Goal: Task Accomplishment & Management: Manage account settings

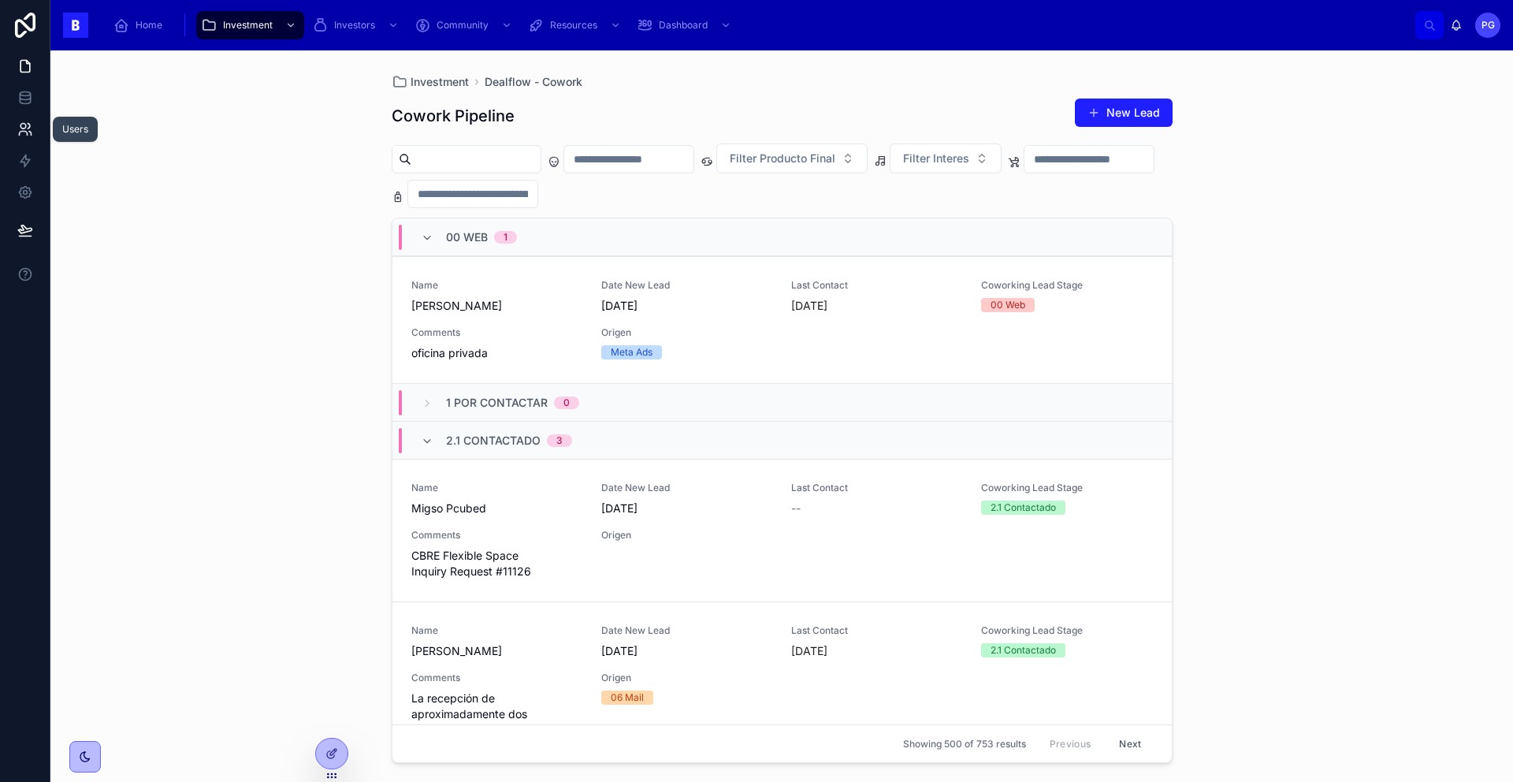
click at [24, 125] on icon at bounding box center [25, 129] width 16 height 16
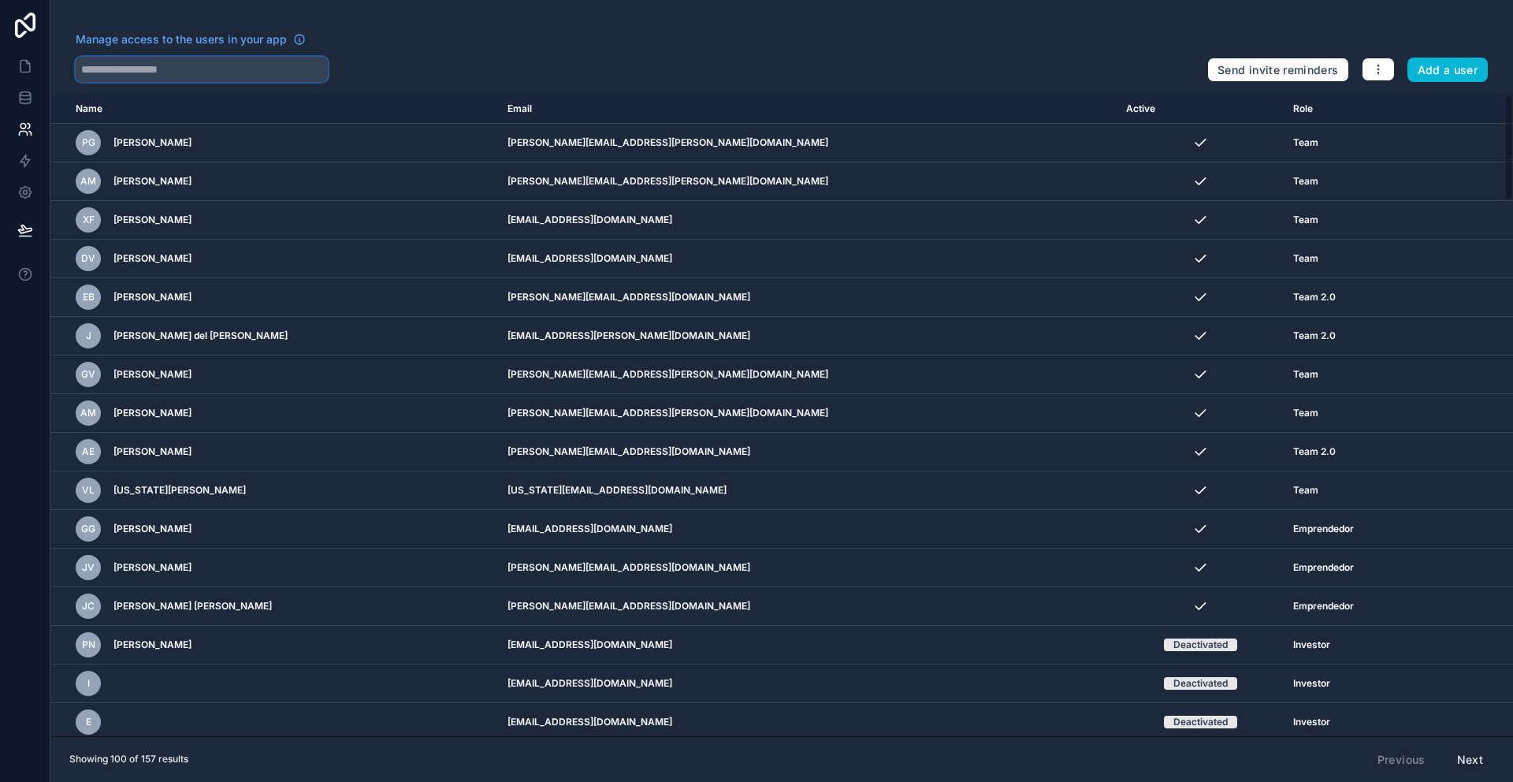
click at [180, 71] on input "text" at bounding box center [202, 69] width 252 height 25
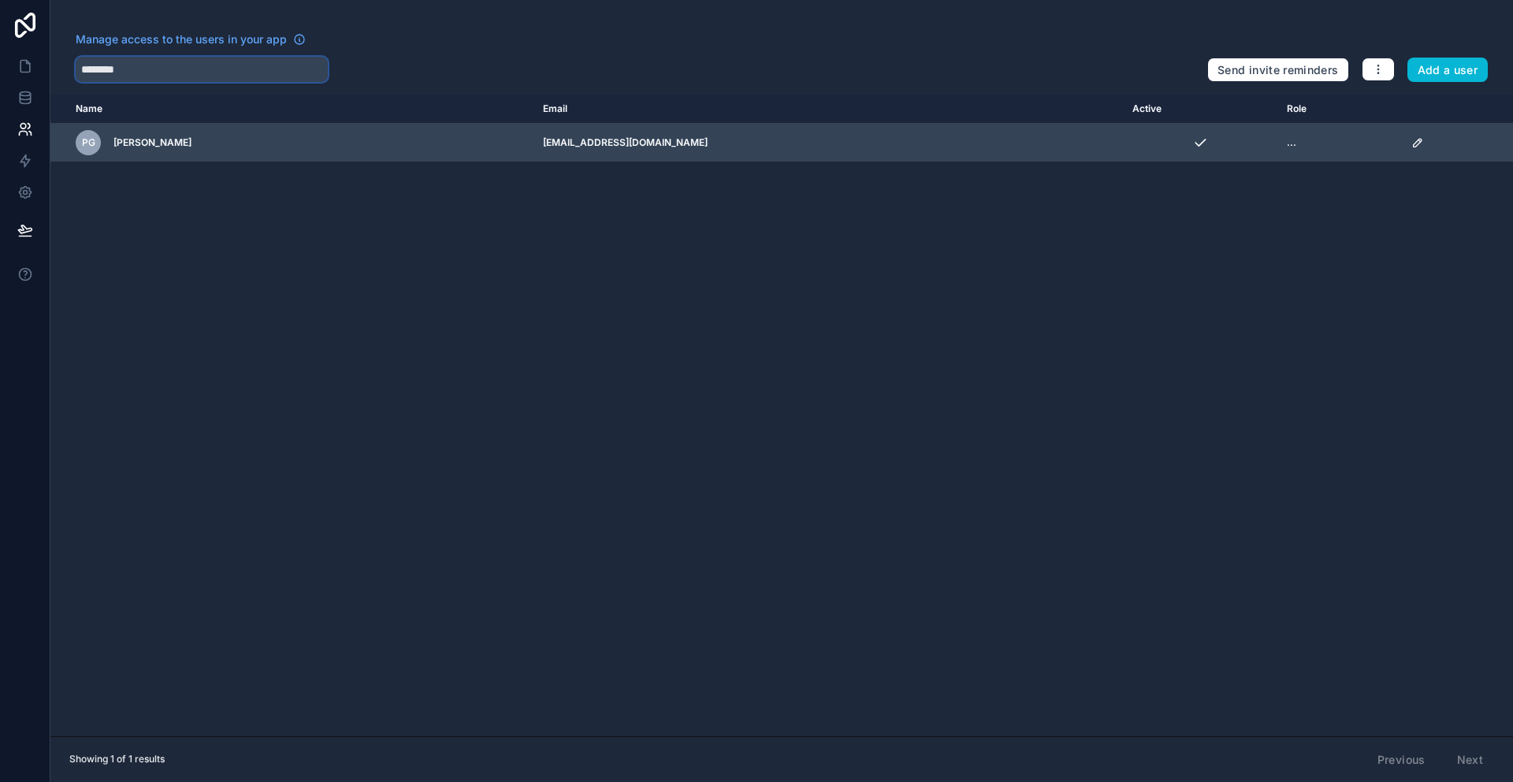
type input "********"
click at [1413, 143] on icon "scrollable content" at bounding box center [1417, 143] width 8 height 8
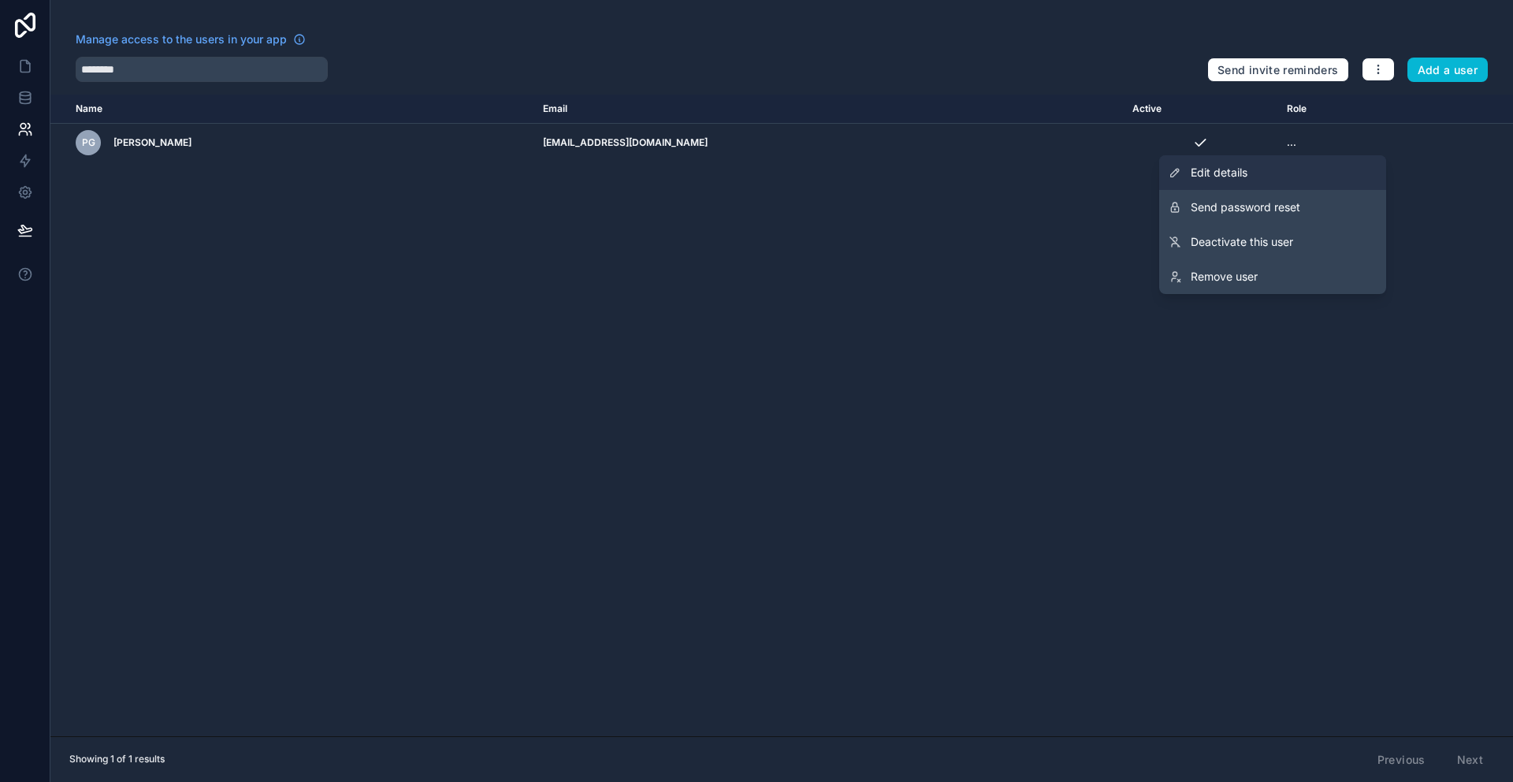
click at [1280, 173] on link "Edit details" at bounding box center [1272, 172] width 227 height 35
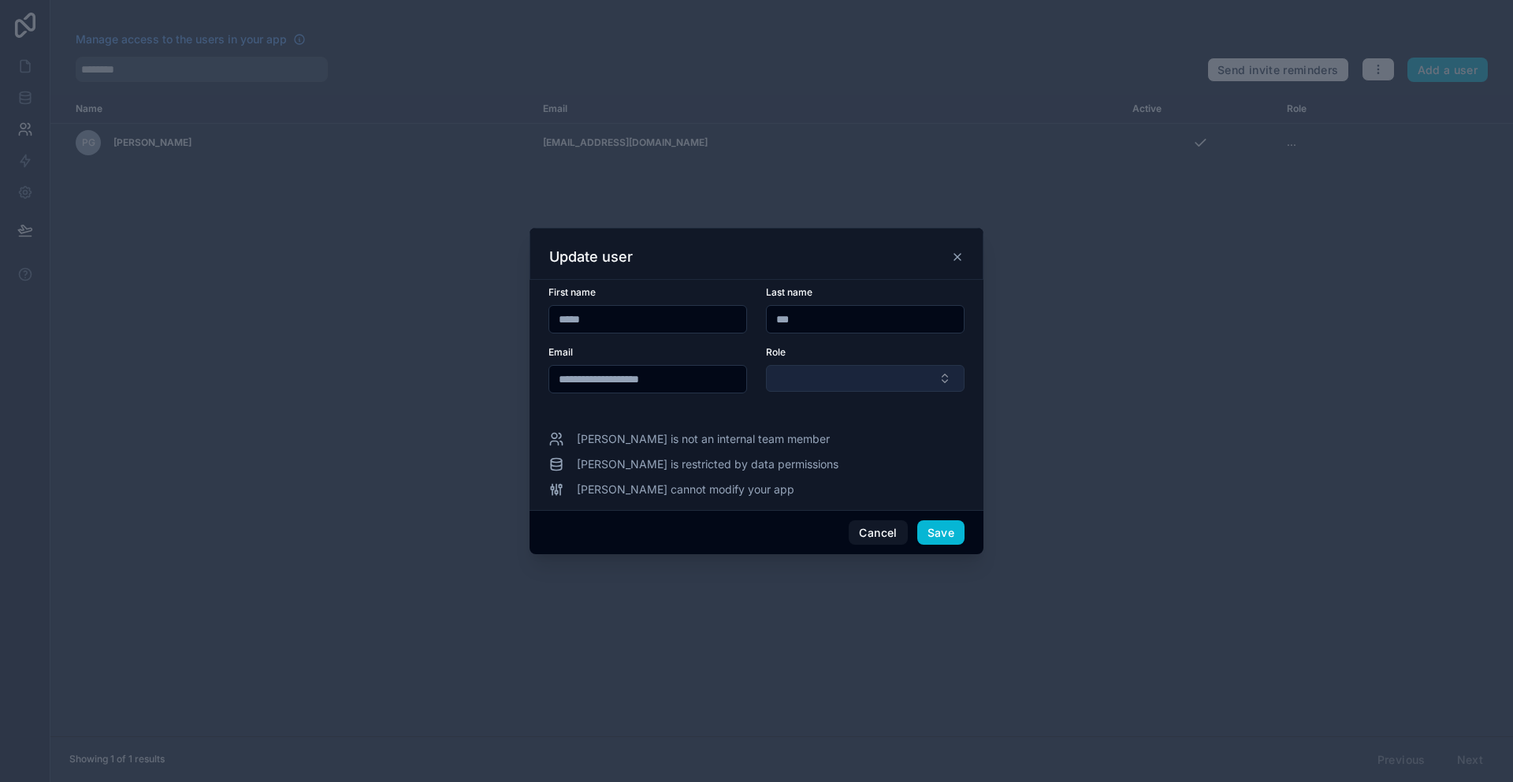
click at [848, 377] on button "Select Button" at bounding box center [865, 378] width 199 height 27
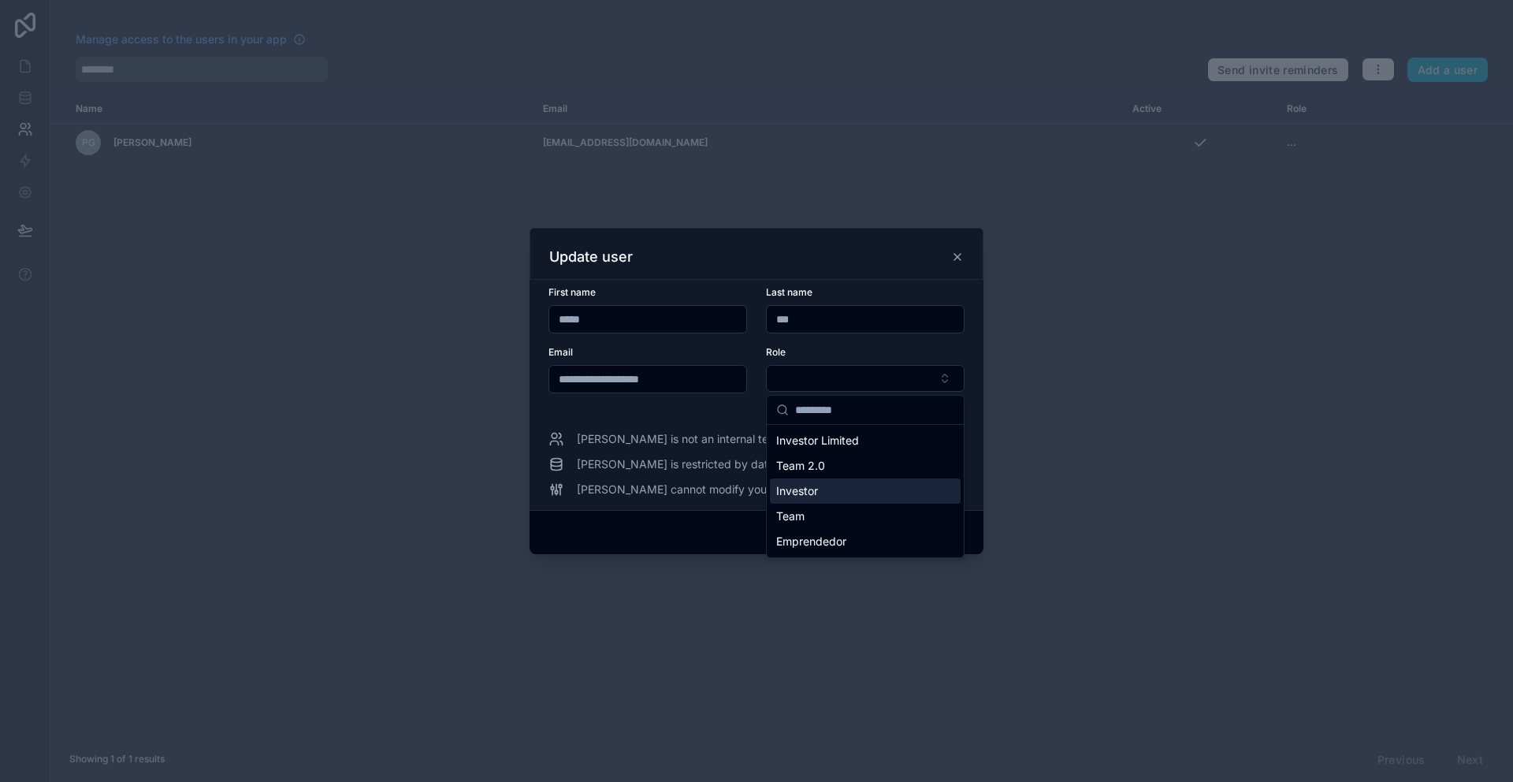
click at [835, 489] on div "Investor" at bounding box center [865, 490] width 191 height 25
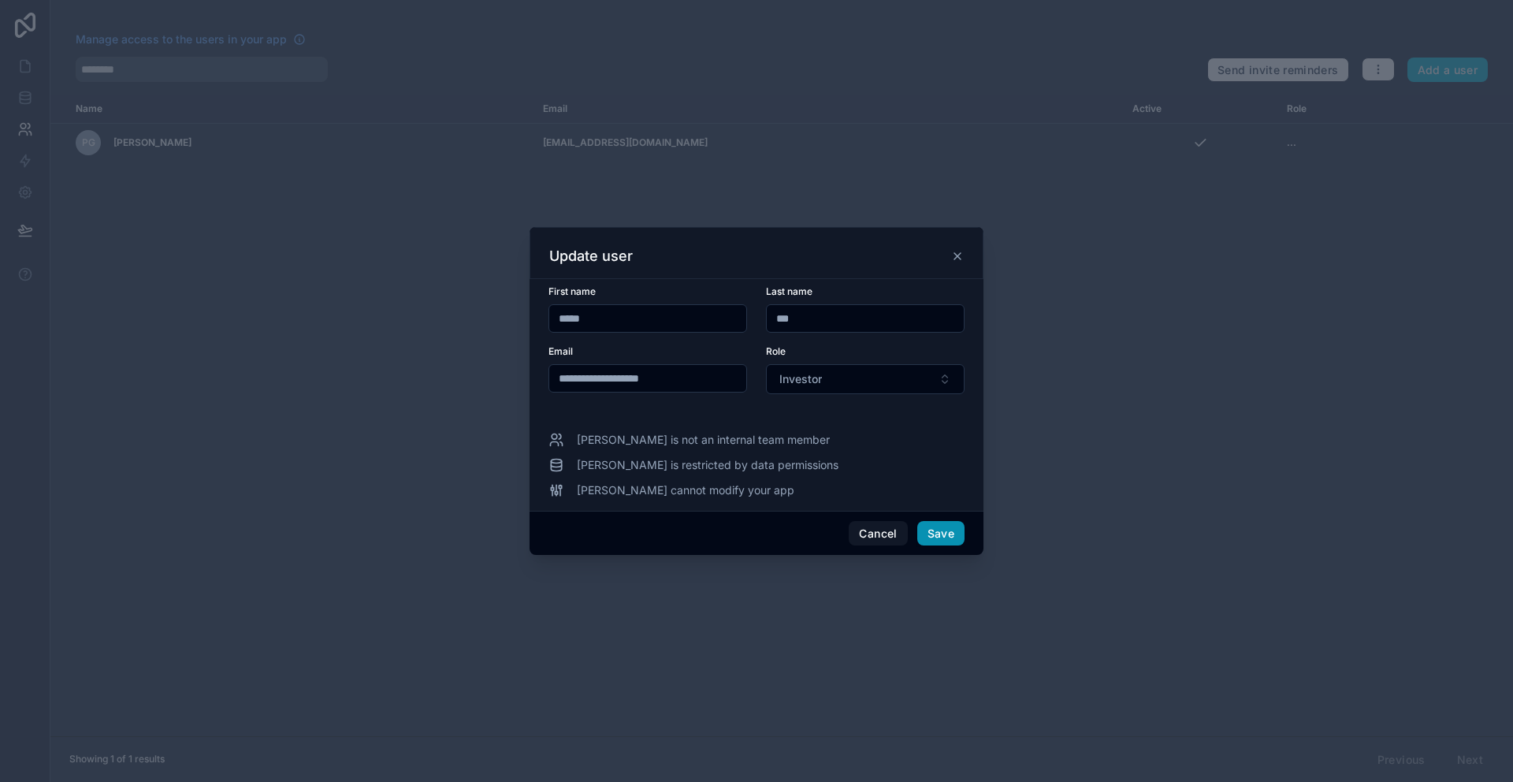
click at [945, 534] on button "Save" at bounding box center [940, 533] width 47 height 25
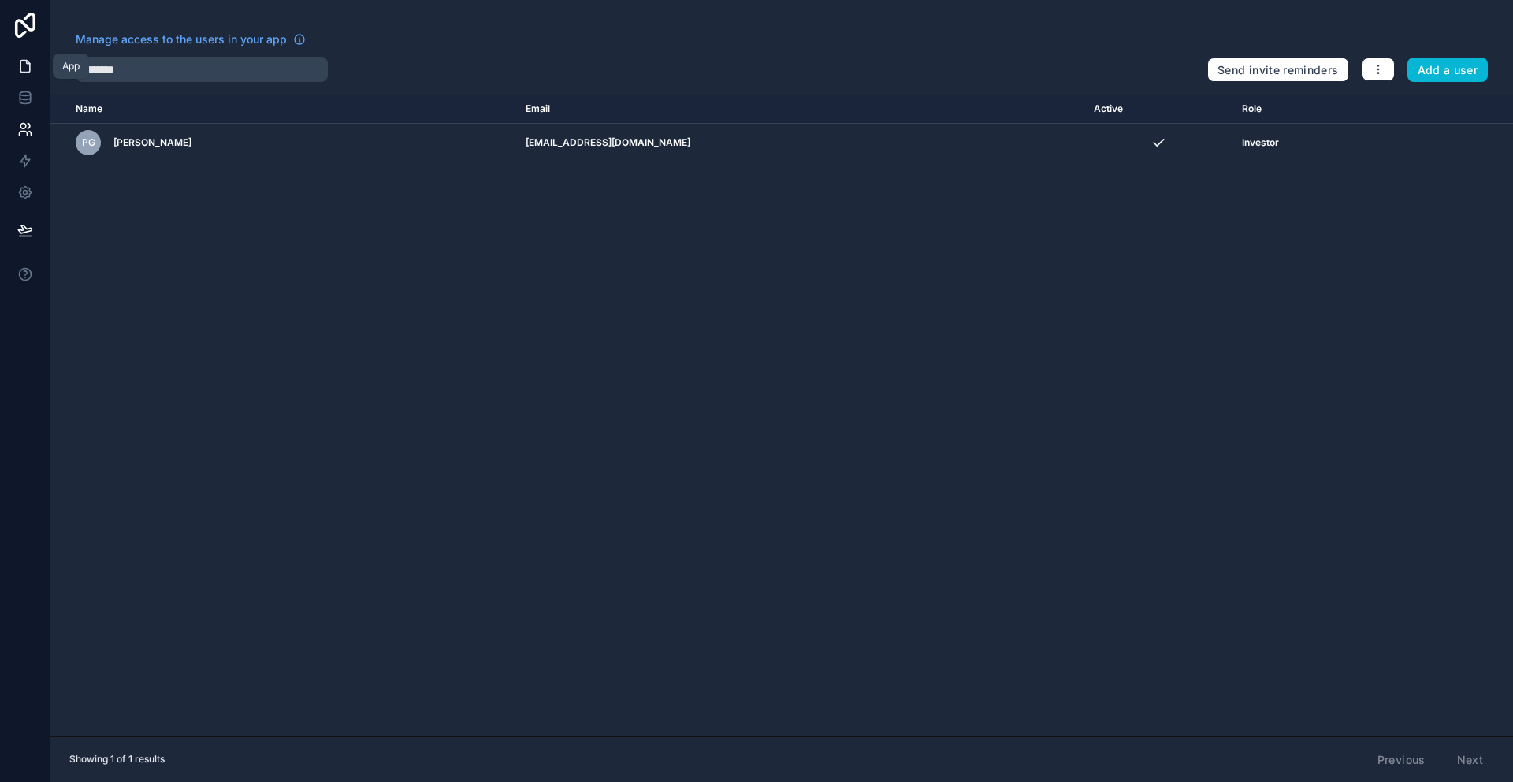
click at [21, 70] on icon at bounding box center [25, 66] width 16 height 16
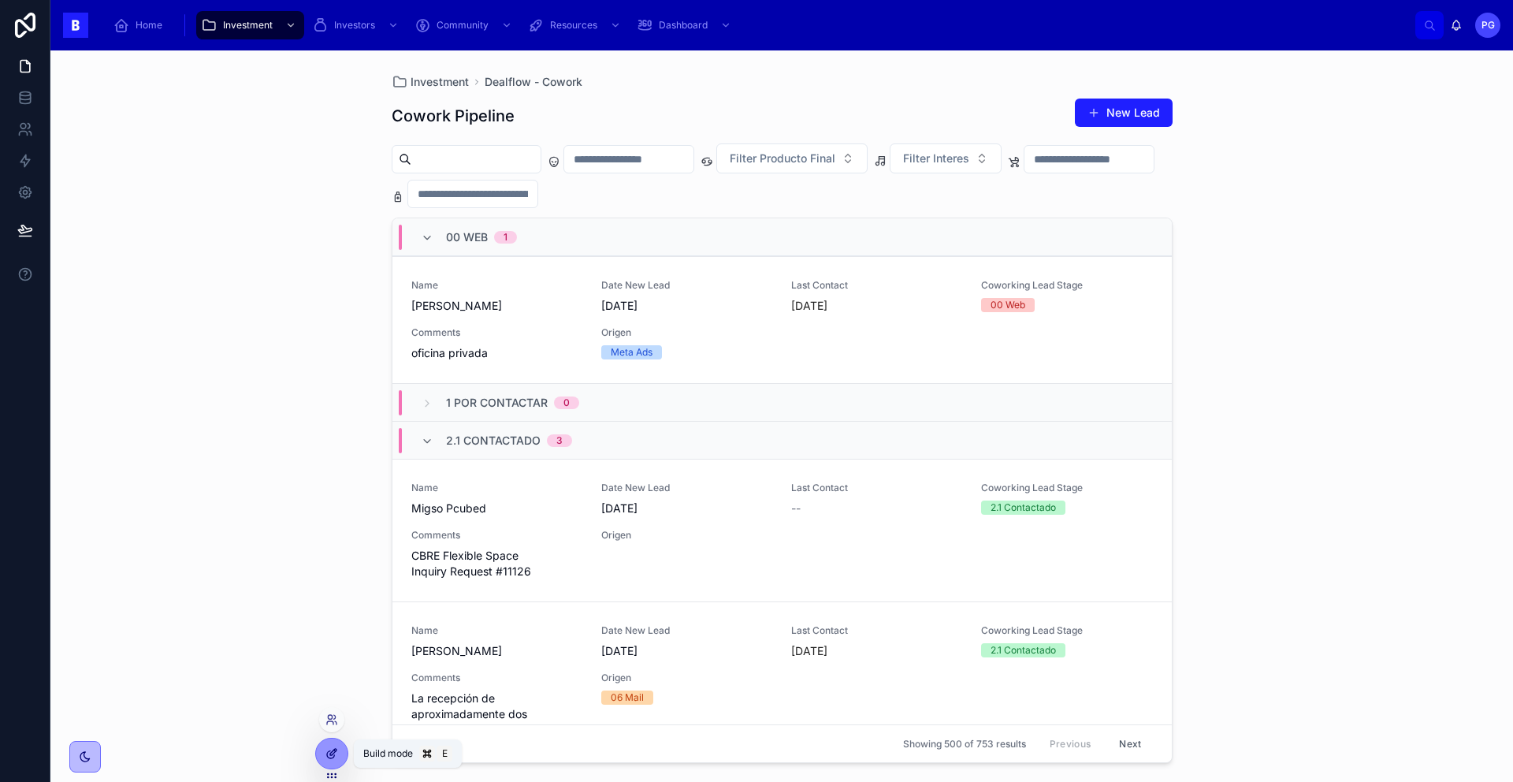
click at [328, 761] on div at bounding box center [332, 753] width 32 height 30
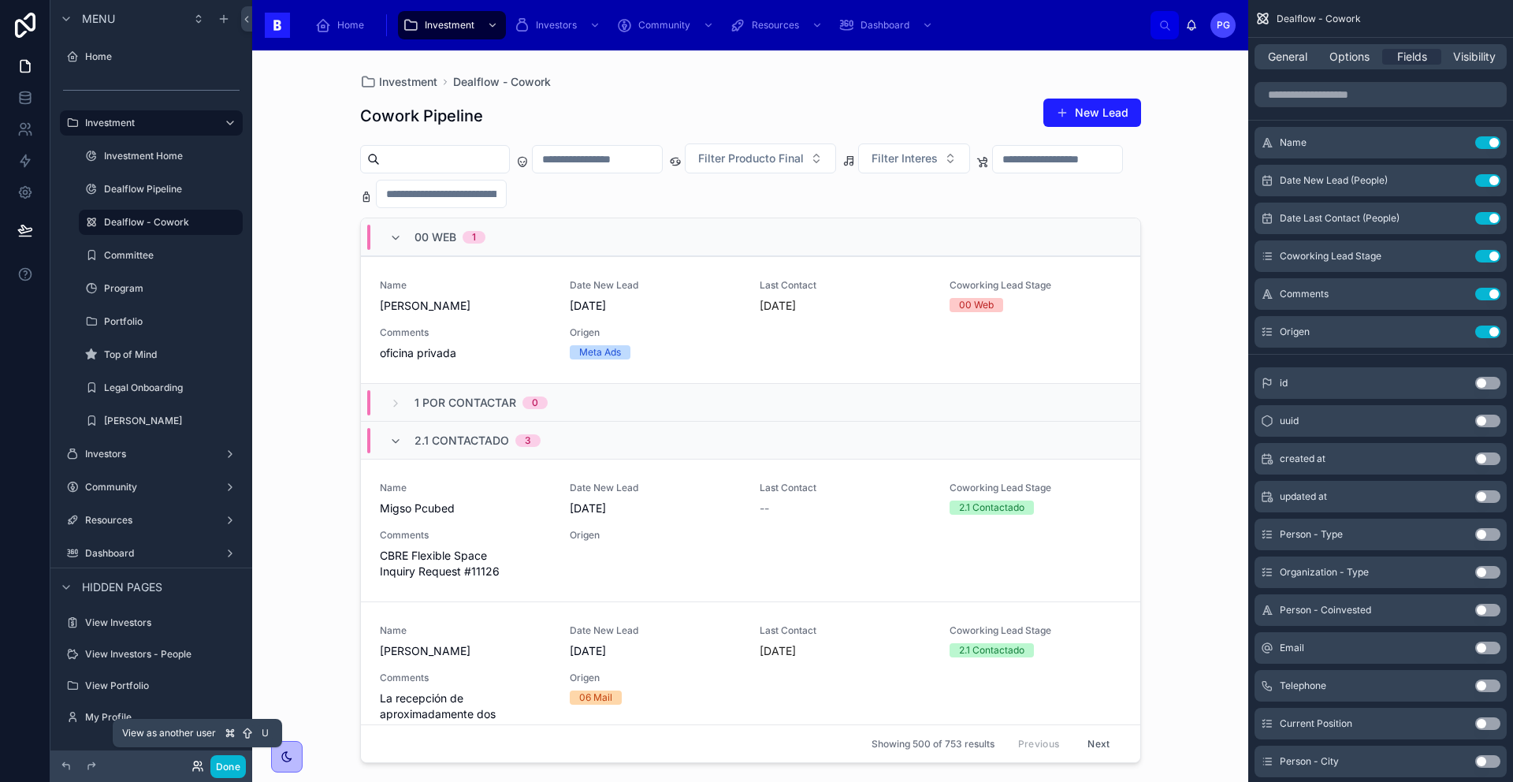
click at [199, 771] on icon at bounding box center [198, 766] width 13 height 13
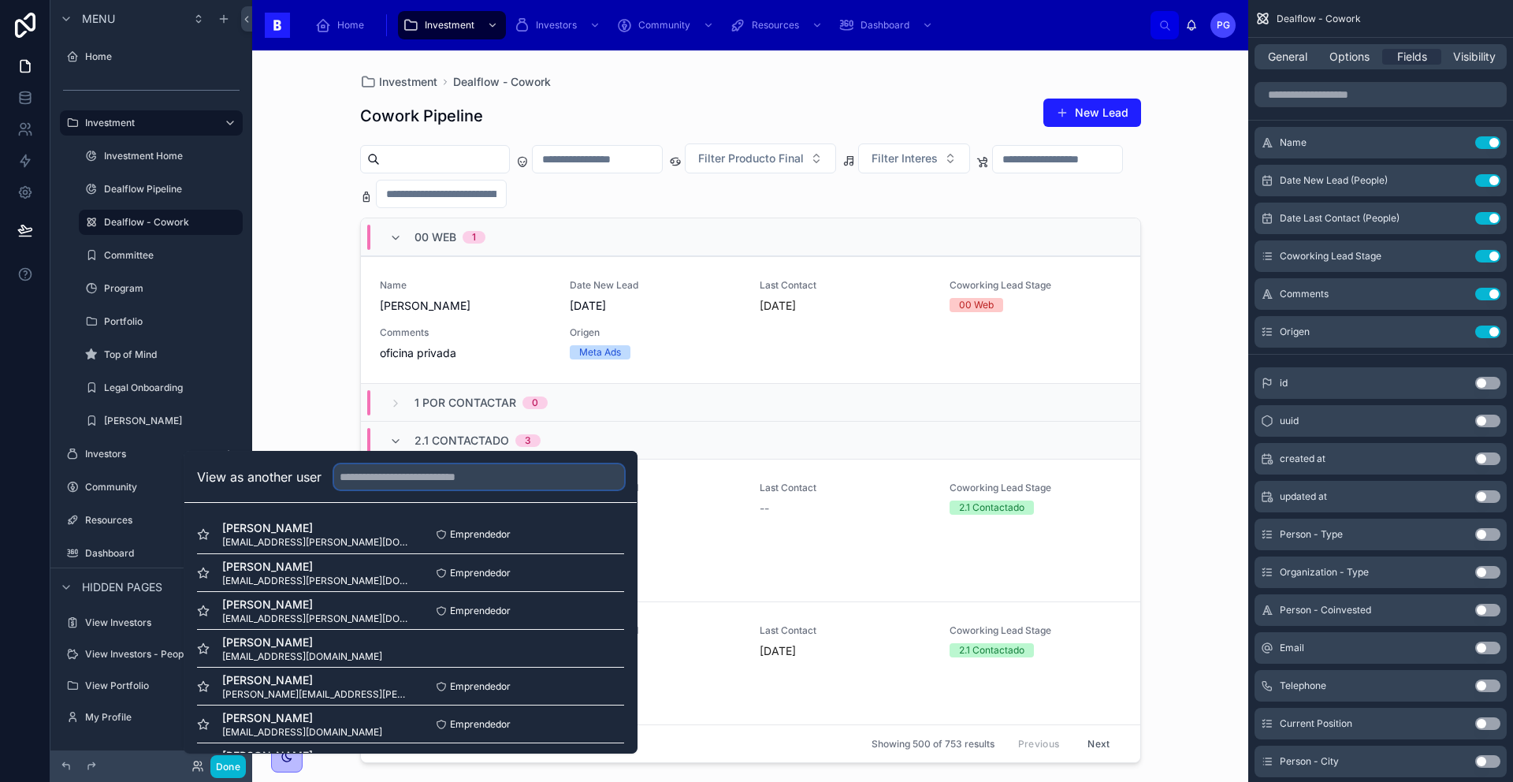
click at [394, 478] on input "text" at bounding box center [479, 476] width 290 height 25
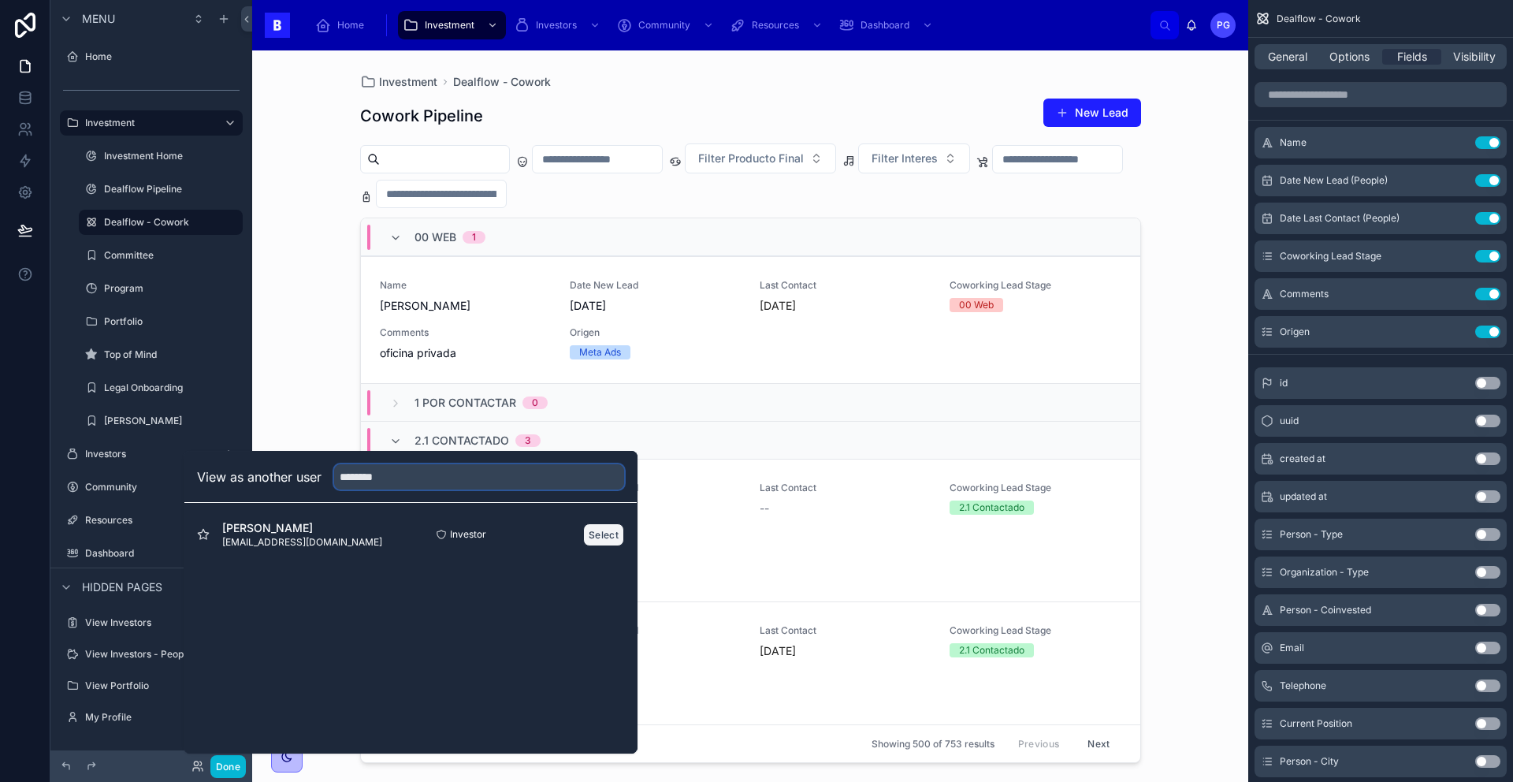
type input "********"
click at [612, 537] on button "Select" at bounding box center [603, 534] width 41 height 23
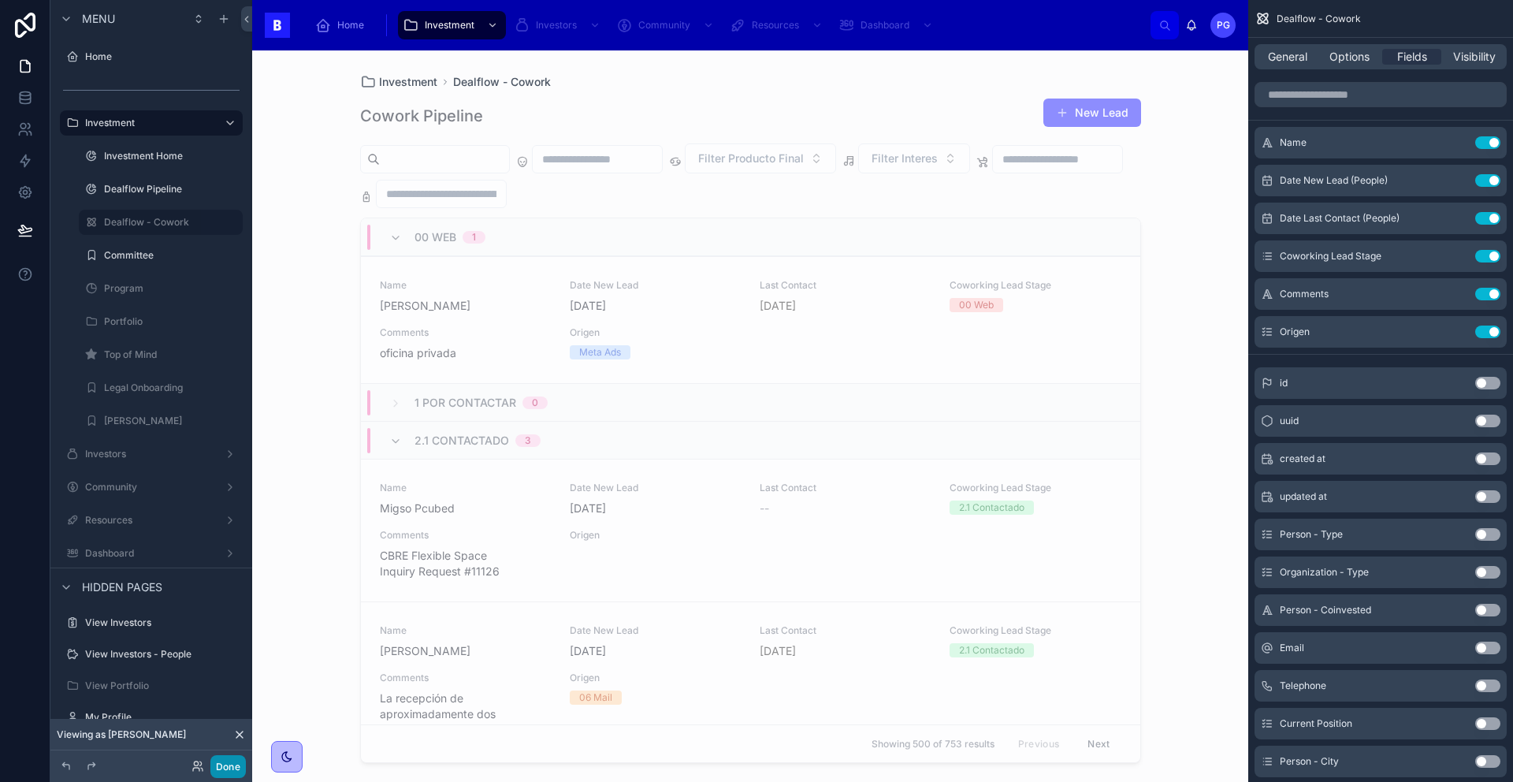
drag, startPoint x: 232, startPoint y: 773, endPoint x: 240, endPoint y: 766, distance: 10.6
click at [232, 772] on button "Done" at bounding box center [227, 766] width 35 height 23
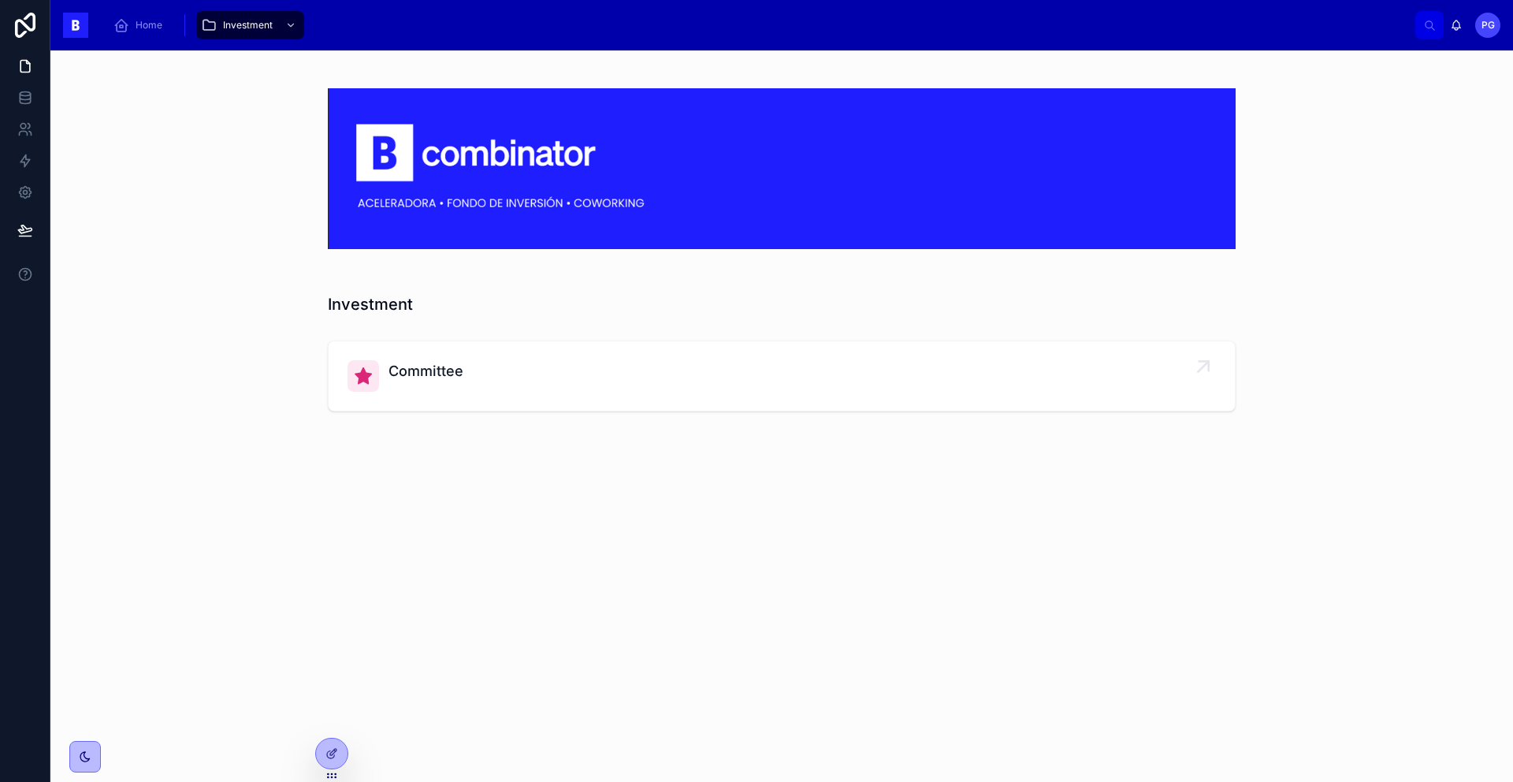
click at [616, 369] on div "Committee" at bounding box center [782, 376] width 868 height 32
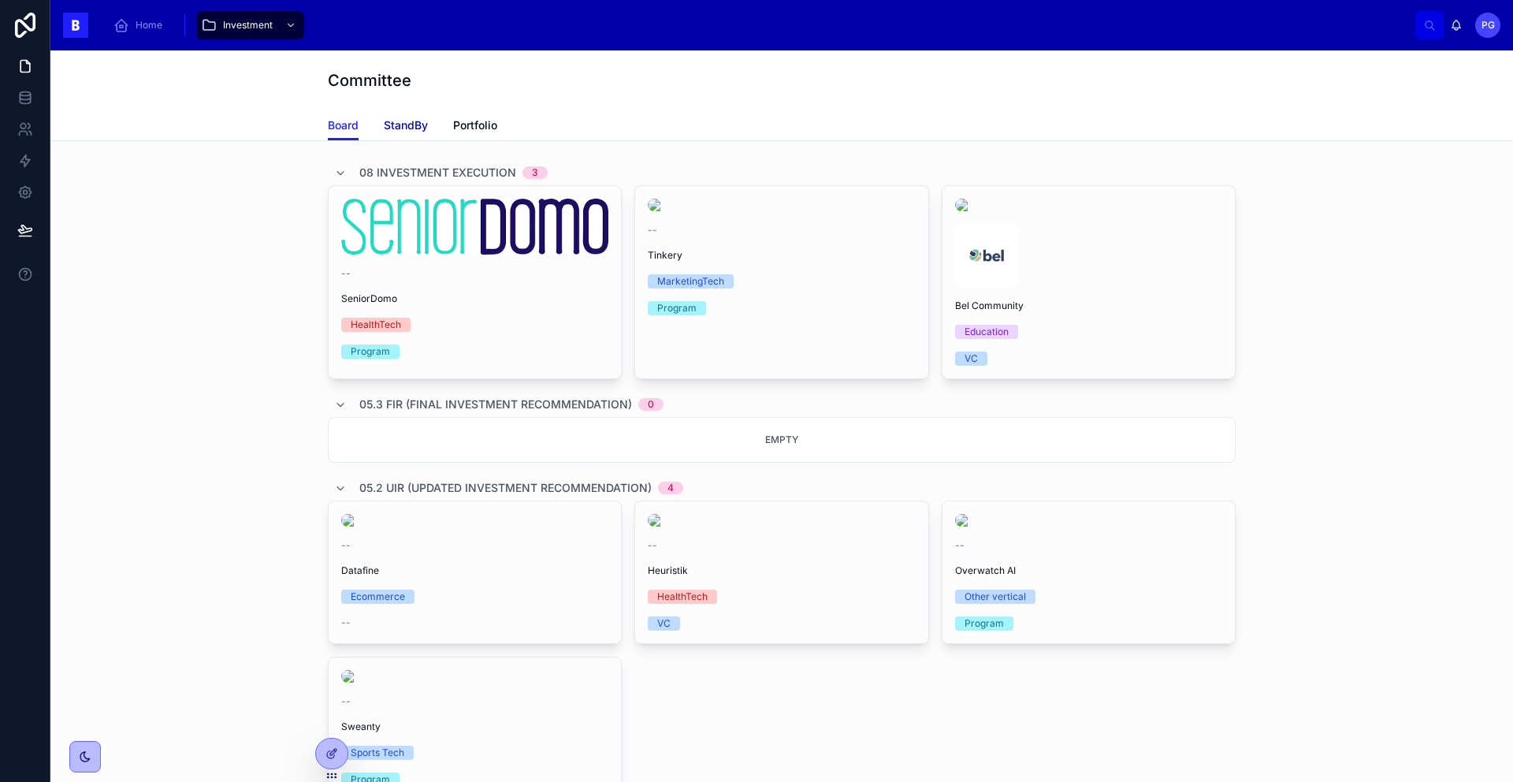
drag, startPoint x: 385, startPoint y: 119, endPoint x: 398, endPoint y: 128, distance: 15.8
click at [385, 119] on span "StandBy" at bounding box center [406, 125] width 44 height 16
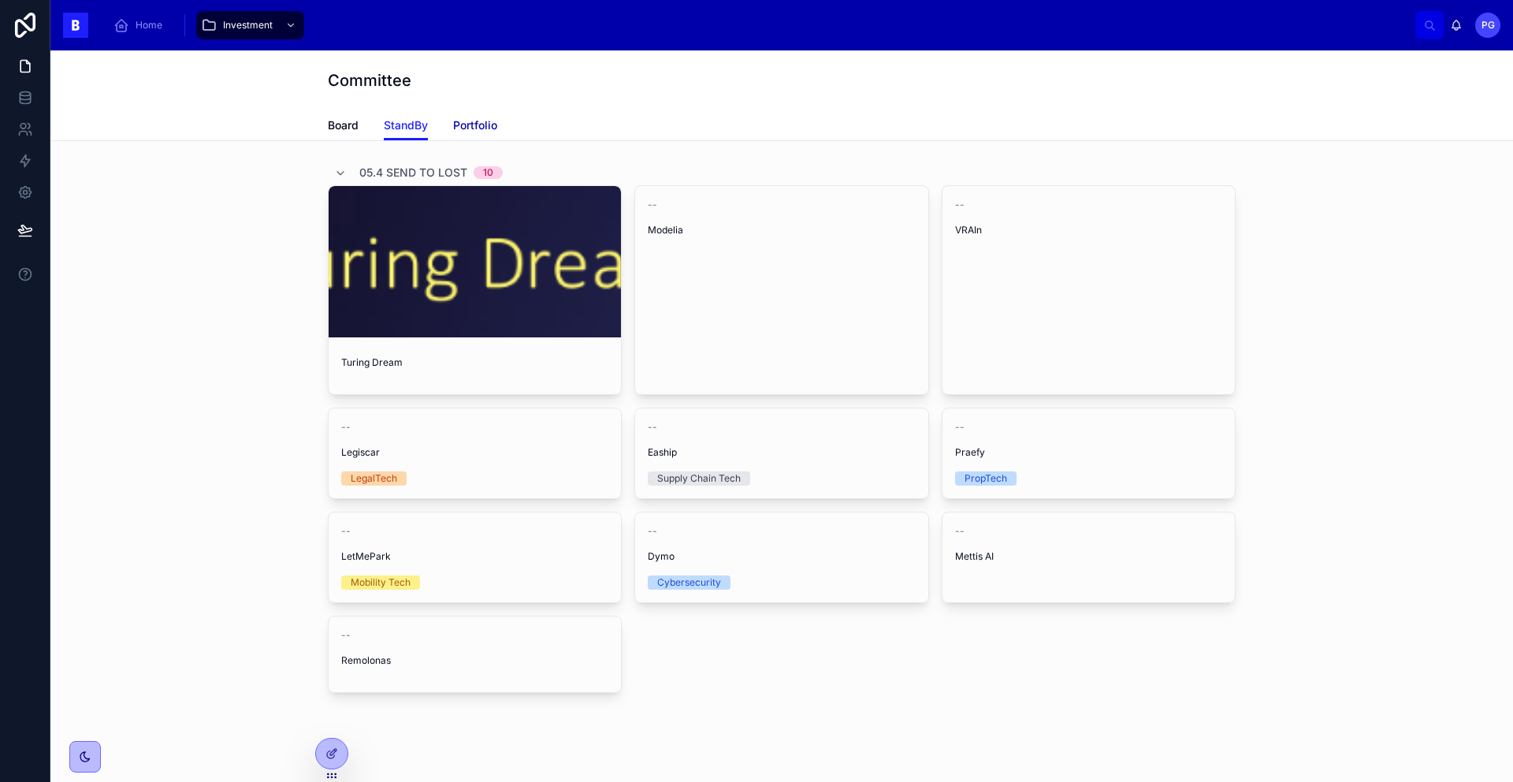
click at [469, 130] on span "Portfolio" at bounding box center [475, 125] width 44 height 16
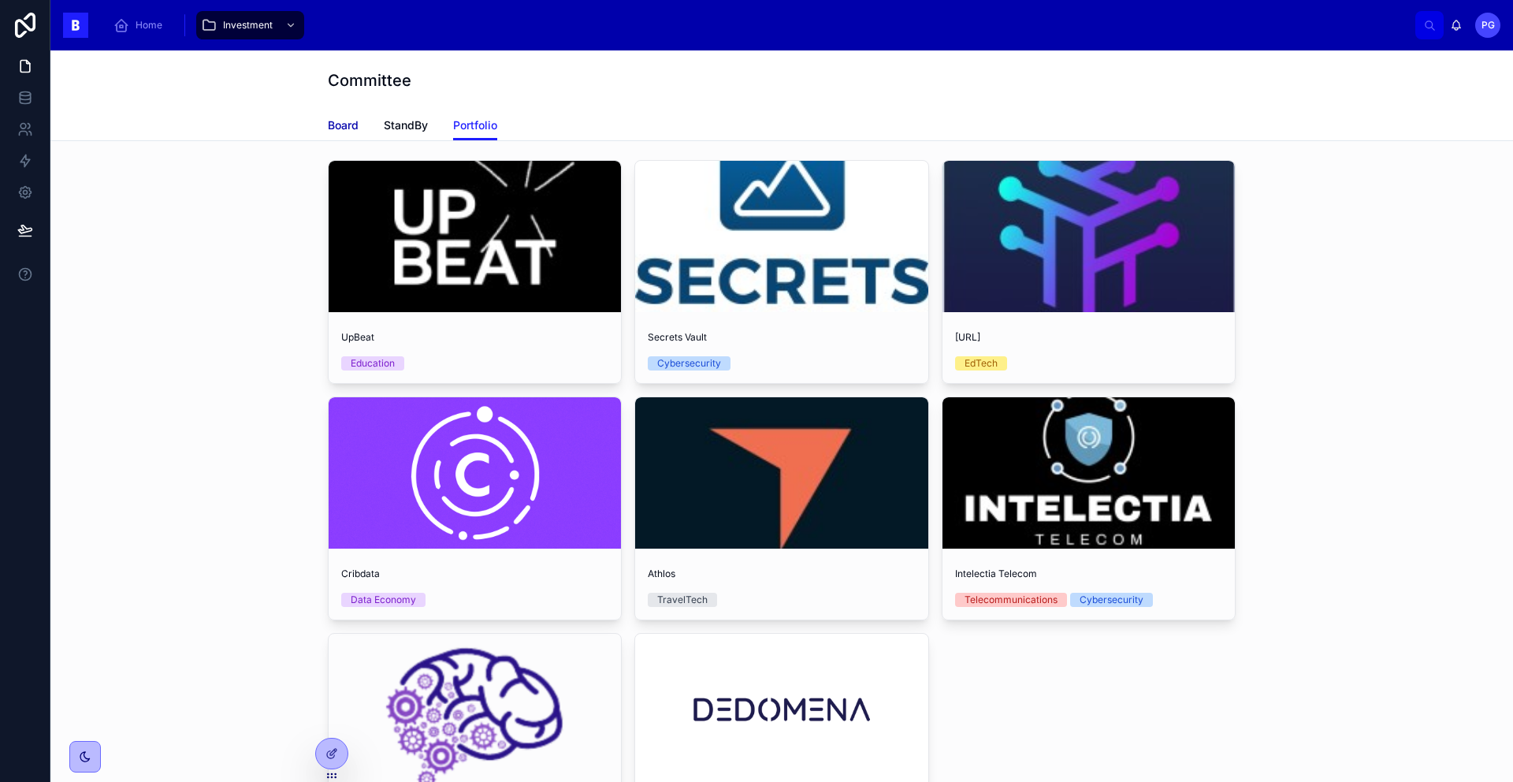
click at [342, 126] on span "Board" at bounding box center [343, 125] width 31 height 16
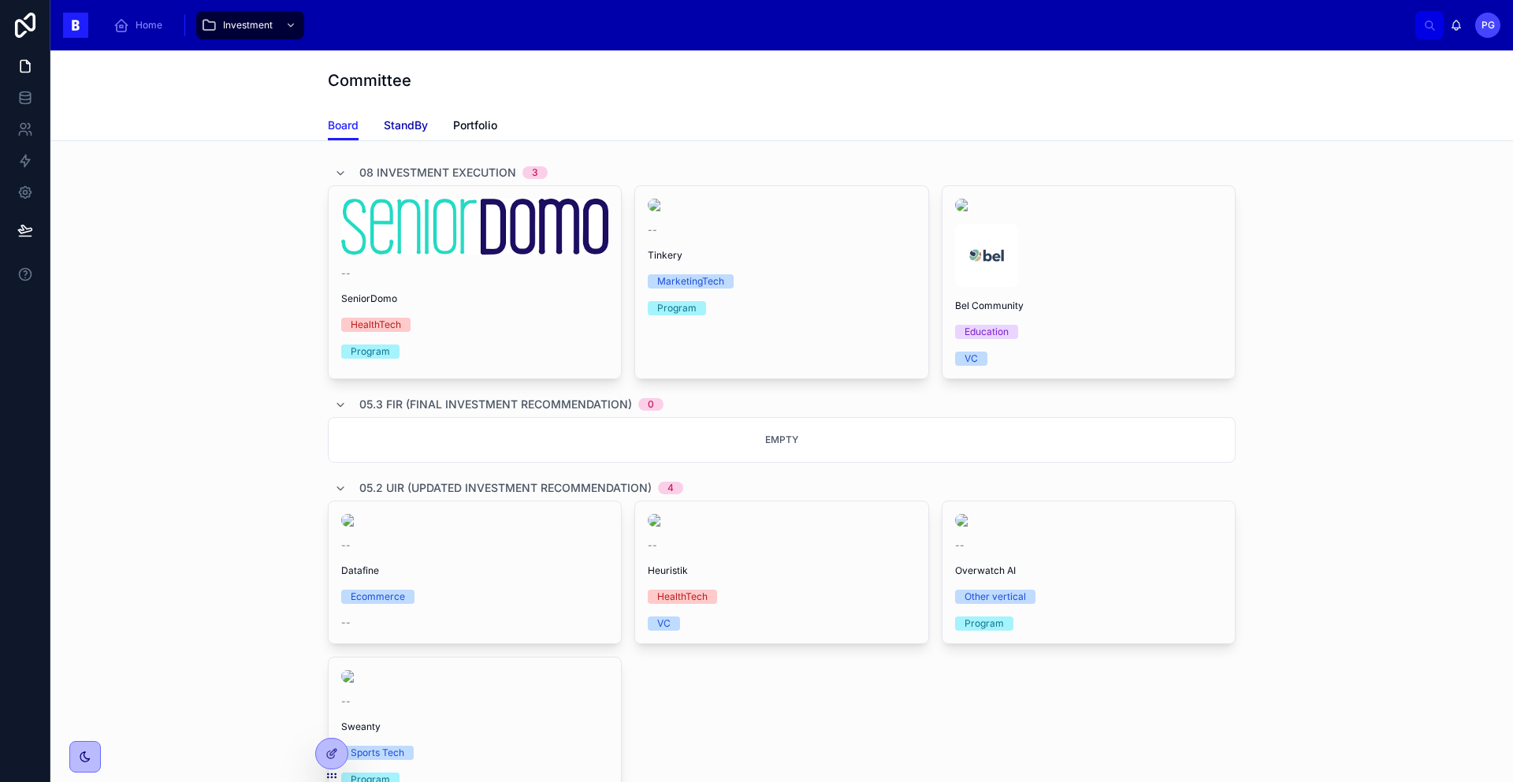
click at [405, 130] on span "StandBy" at bounding box center [406, 125] width 44 height 16
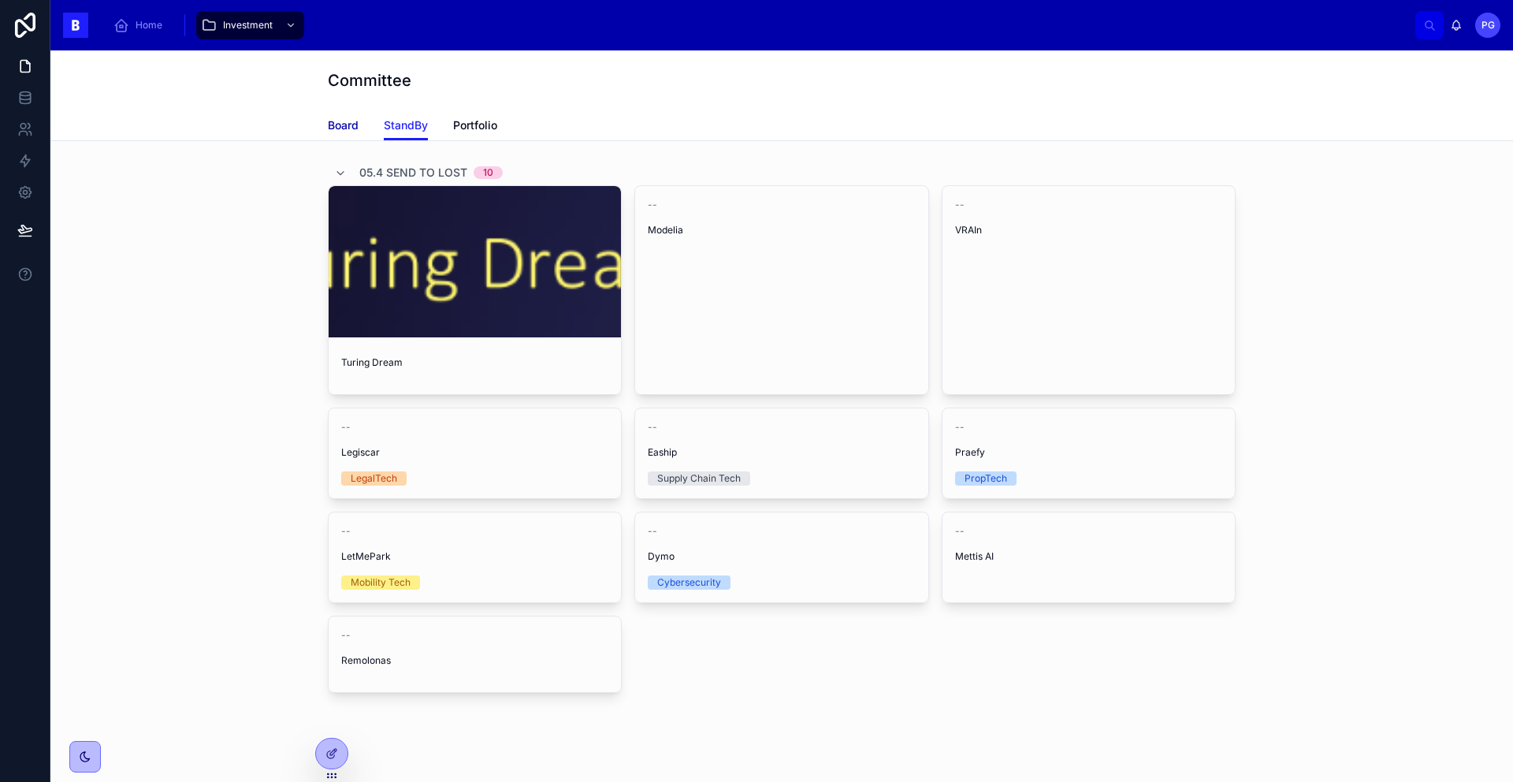
click at [340, 121] on span "Board" at bounding box center [343, 125] width 31 height 16
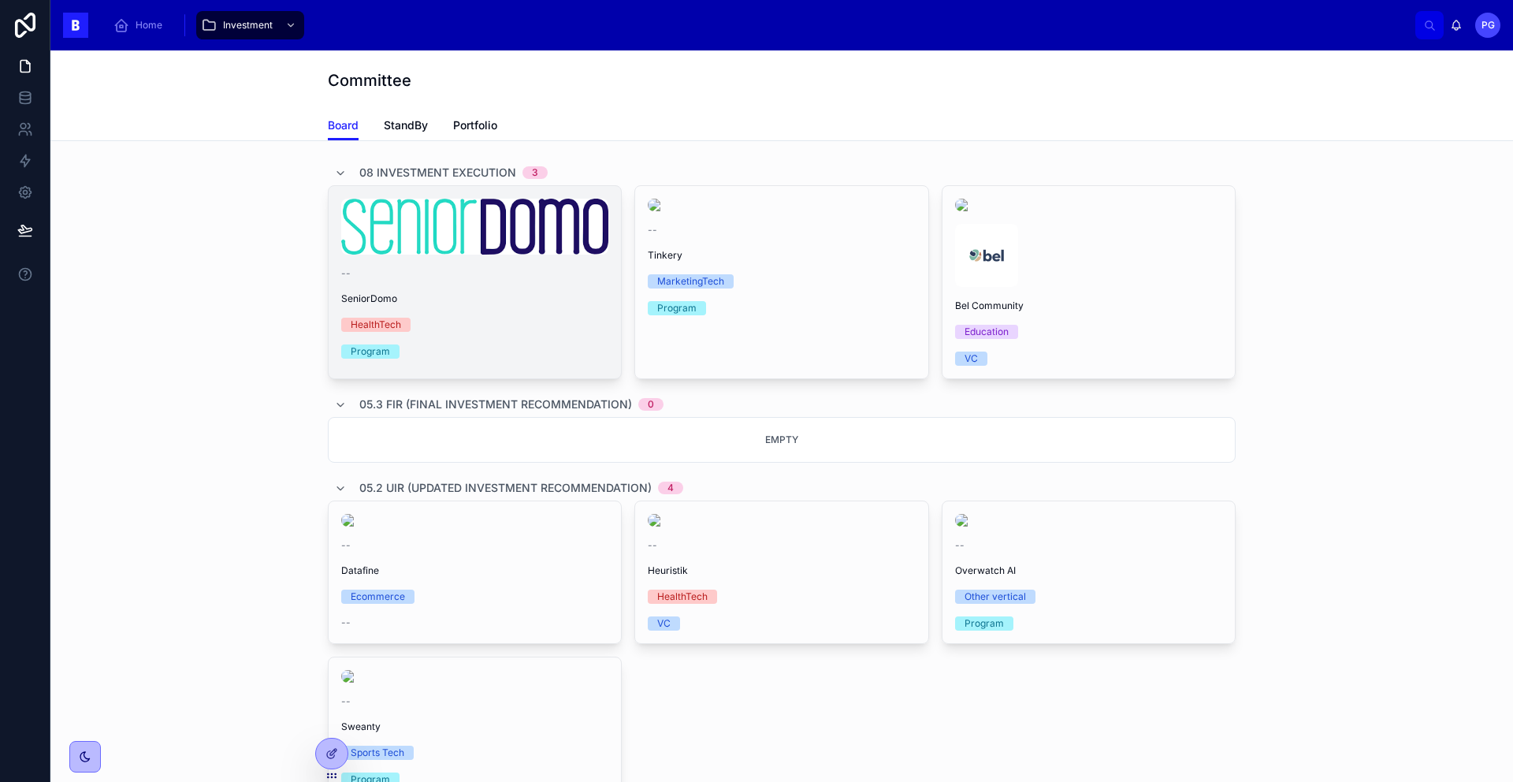
click at [529, 324] on div "HealthTech" at bounding box center [474, 325] width 267 height 14
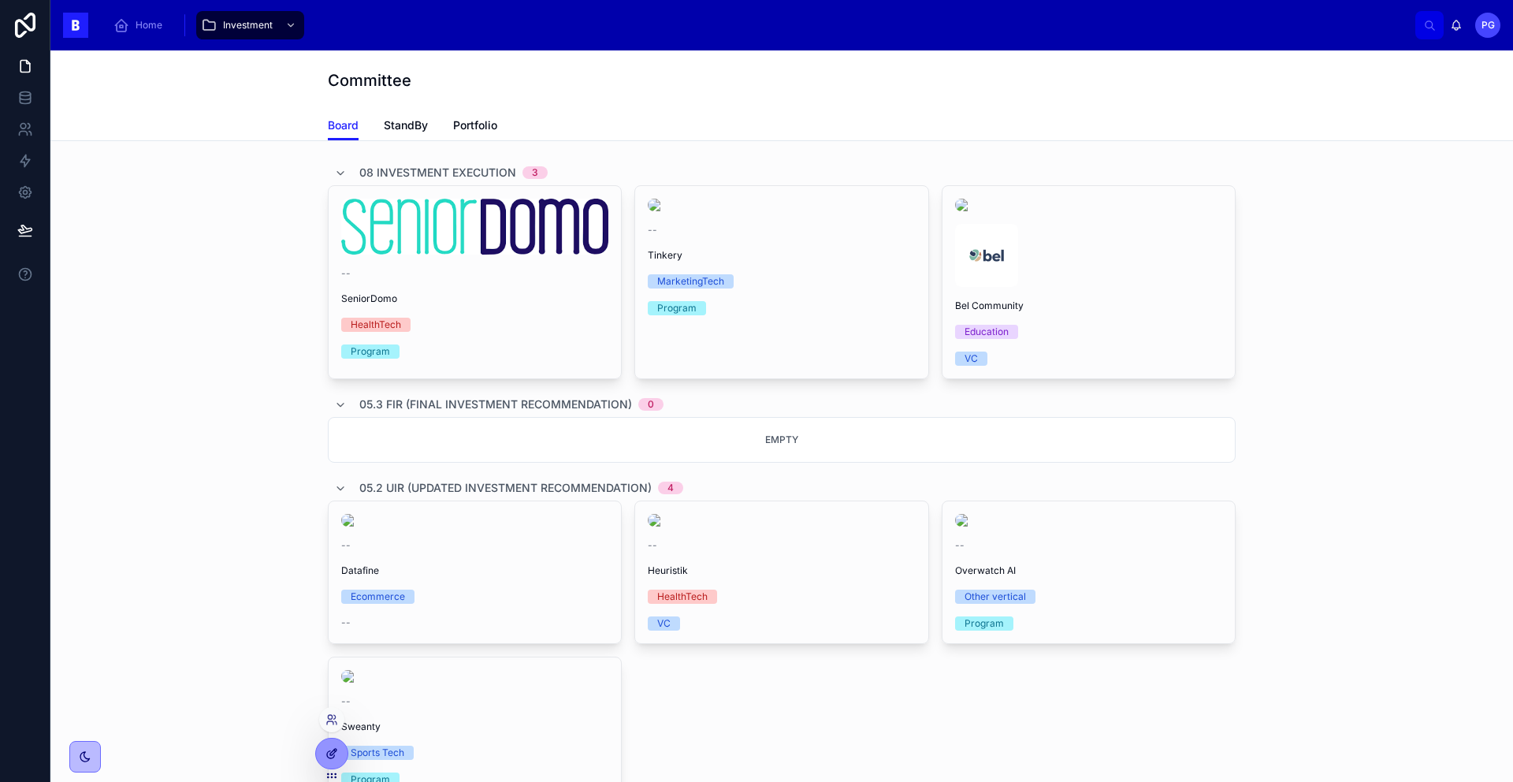
click at [331, 750] on icon at bounding box center [331, 753] width 13 height 13
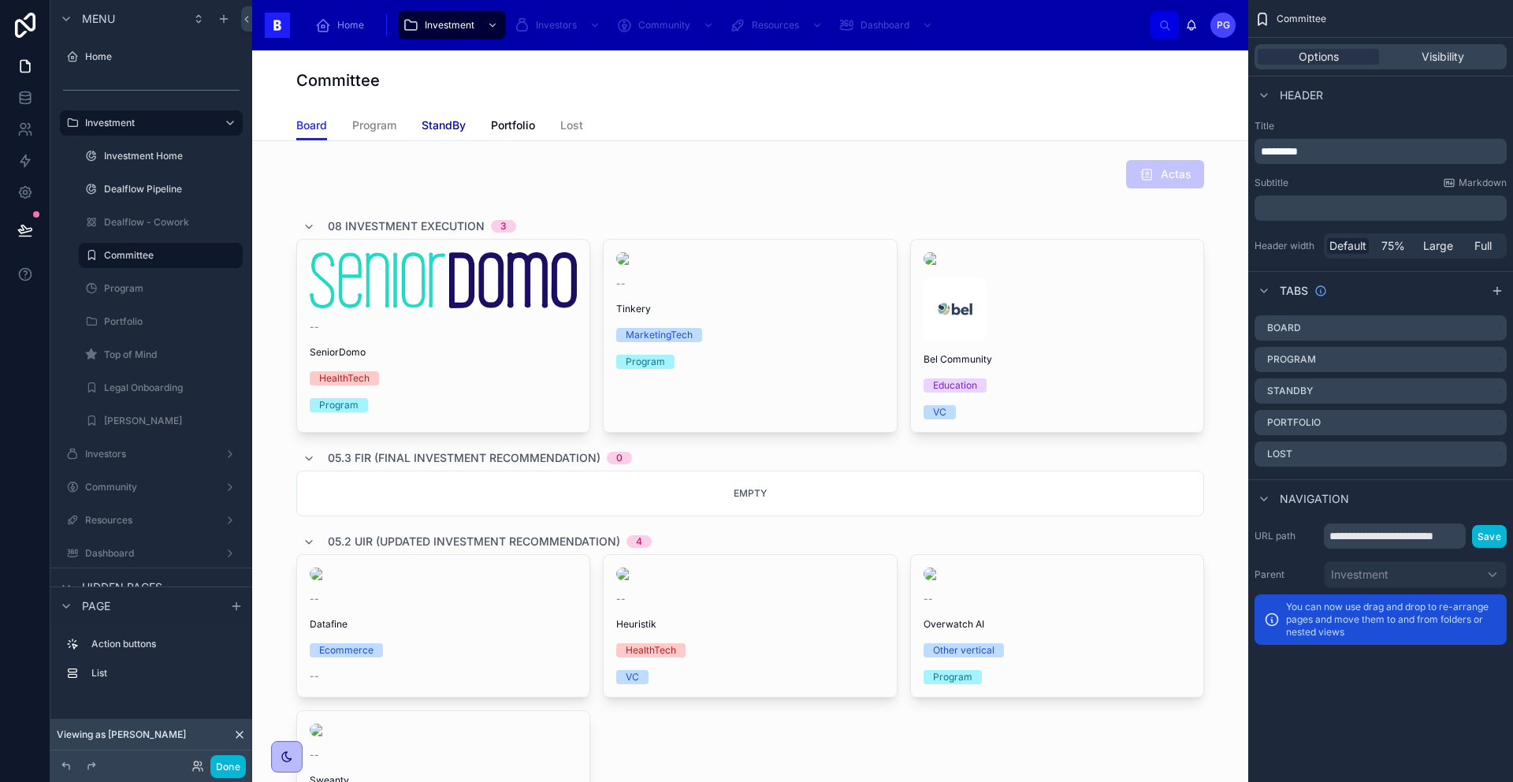
drag, startPoint x: 440, startPoint y: 130, endPoint x: 494, endPoint y: 150, distance: 57.8
click at [439, 130] on span "StandBy" at bounding box center [444, 125] width 44 height 16
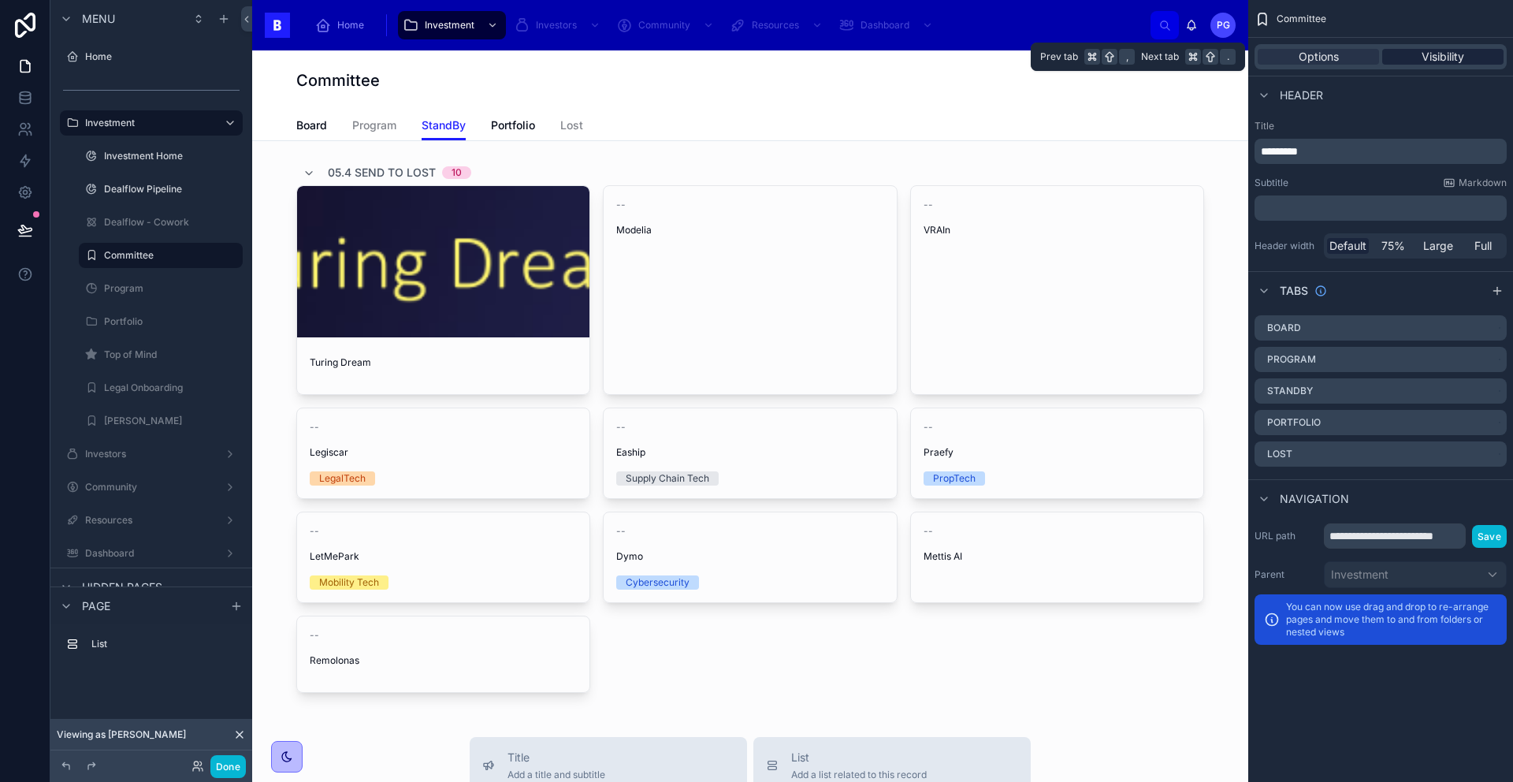
click at [1452, 52] on span "Visibility" at bounding box center [1443, 57] width 43 height 16
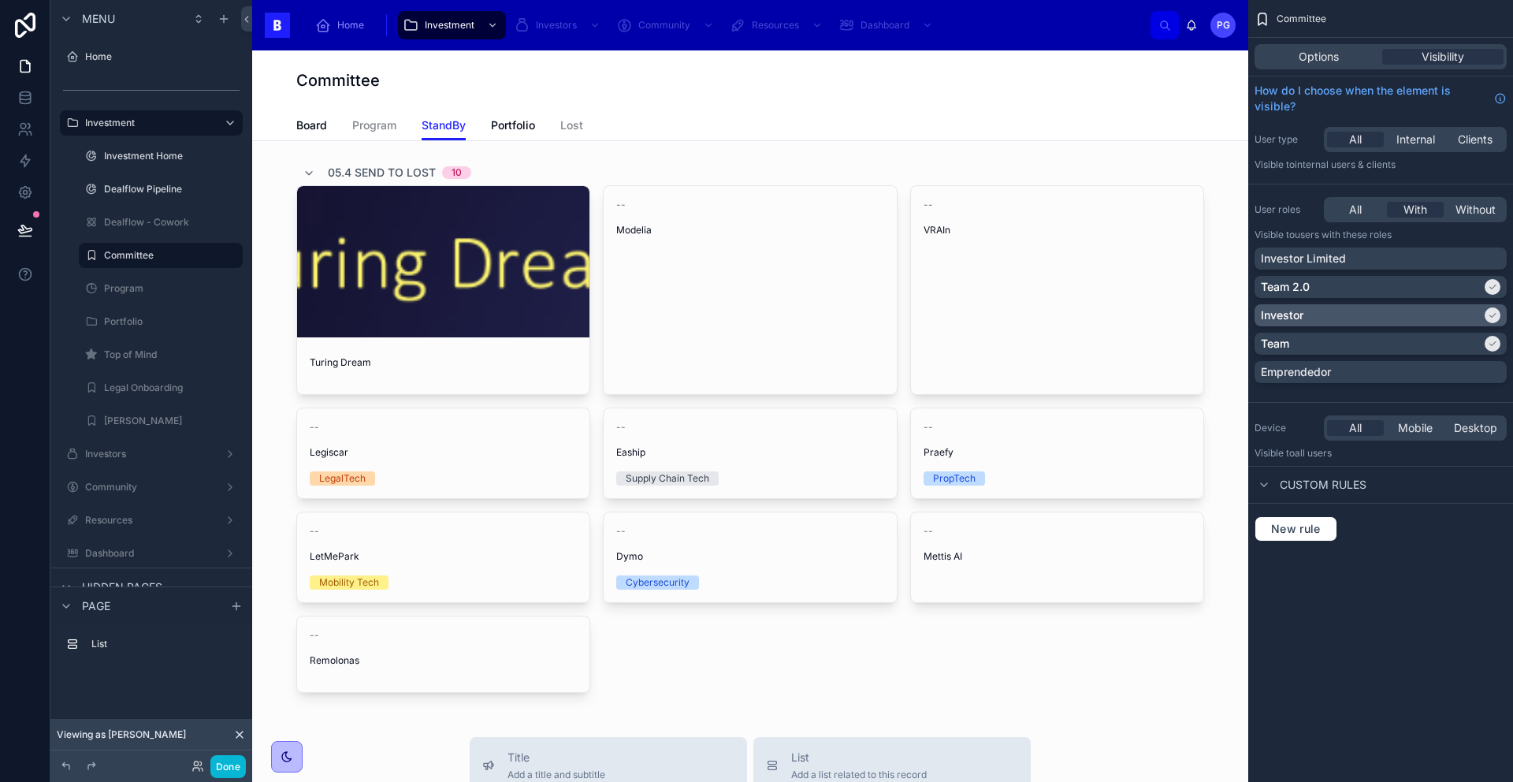
click at [1370, 308] on div "Investor" at bounding box center [1371, 315] width 221 height 16
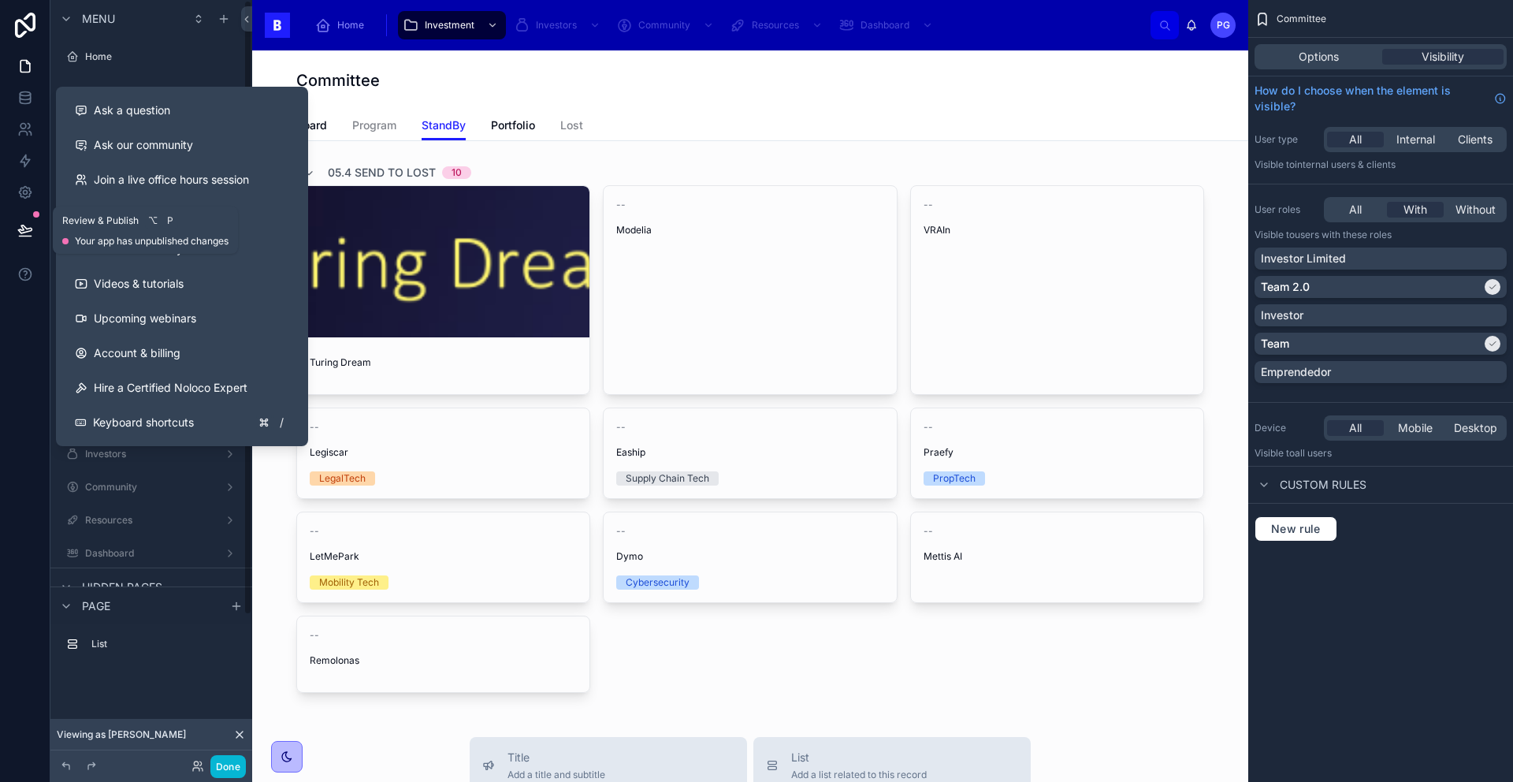
click at [20, 228] on icon at bounding box center [25, 230] width 16 height 16
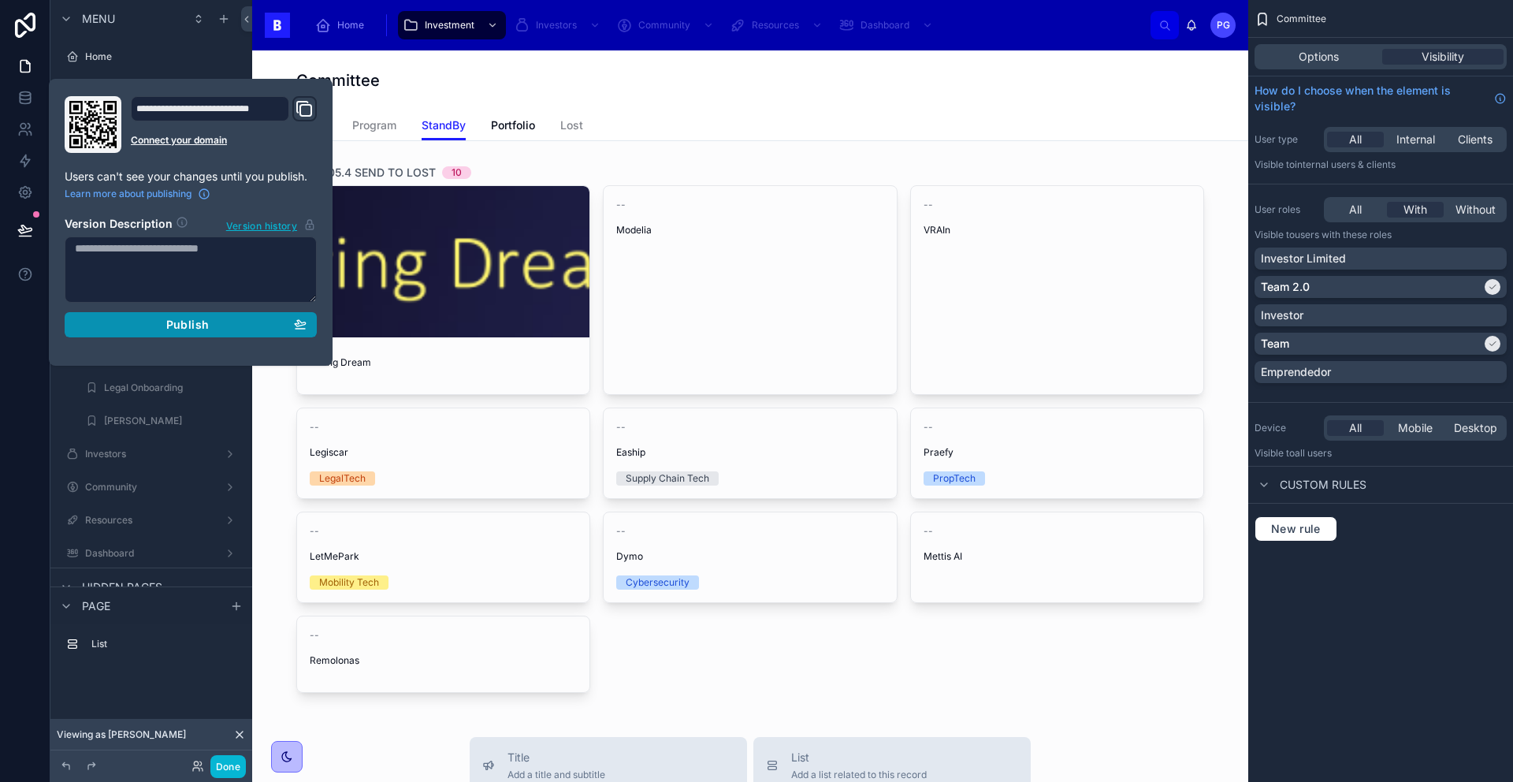
click at [211, 322] on div "Publish" at bounding box center [191, 325] width 232 height 14
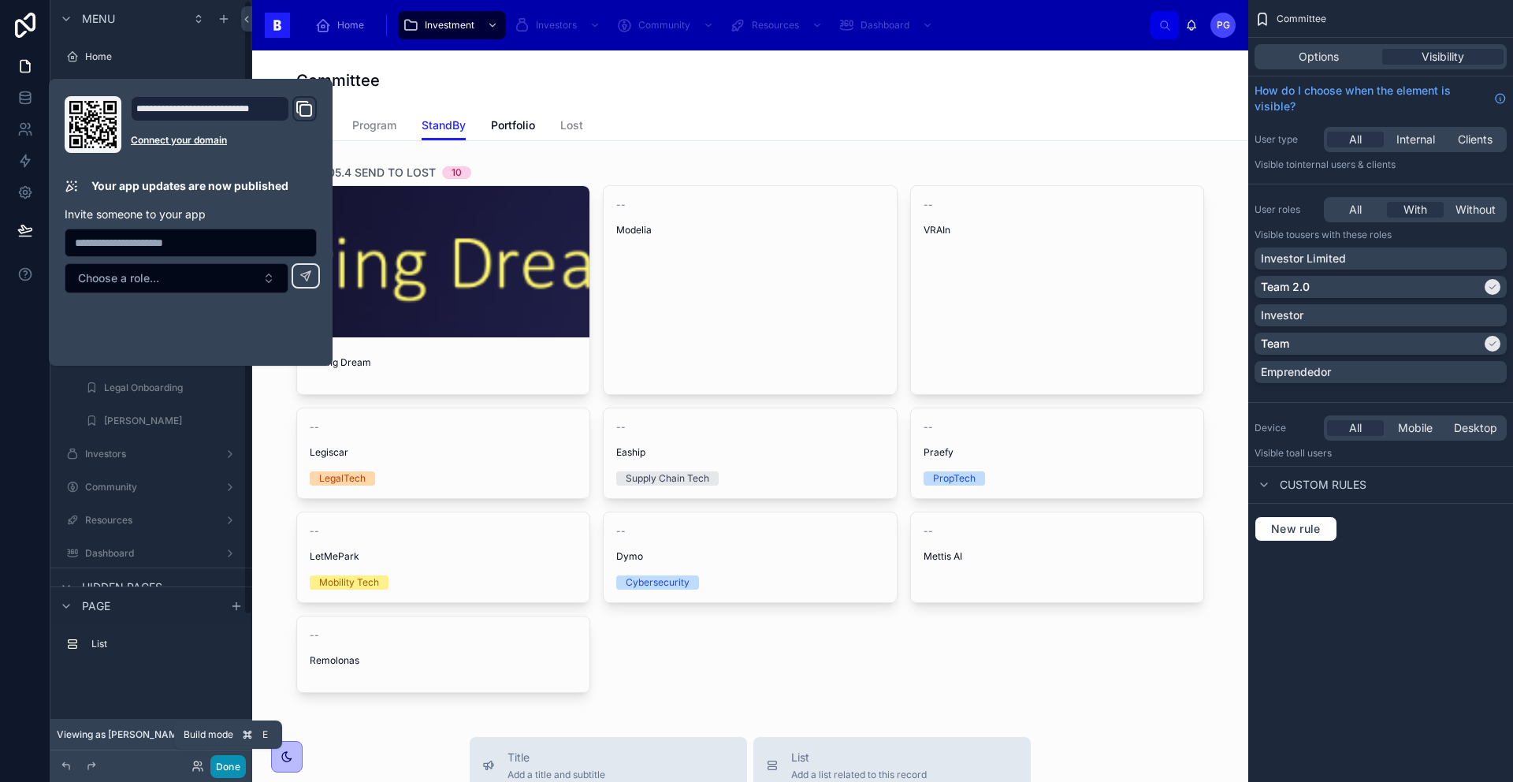
click at [231, 768] on button "Done" at bounding box center [227, 766] width 35 height 23
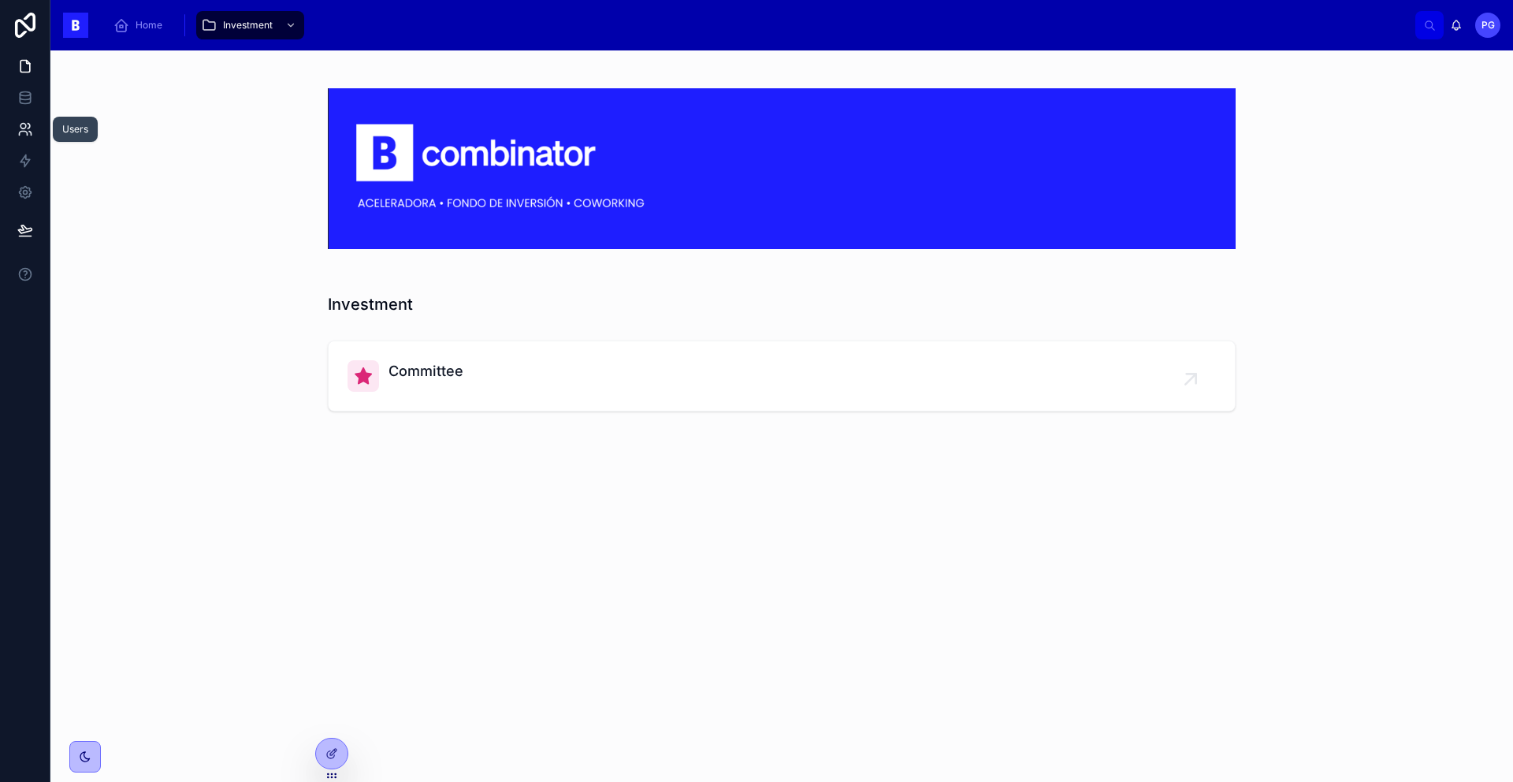
click at [24, 129] on icon at bounding box center [25, 129] width 16 height 16
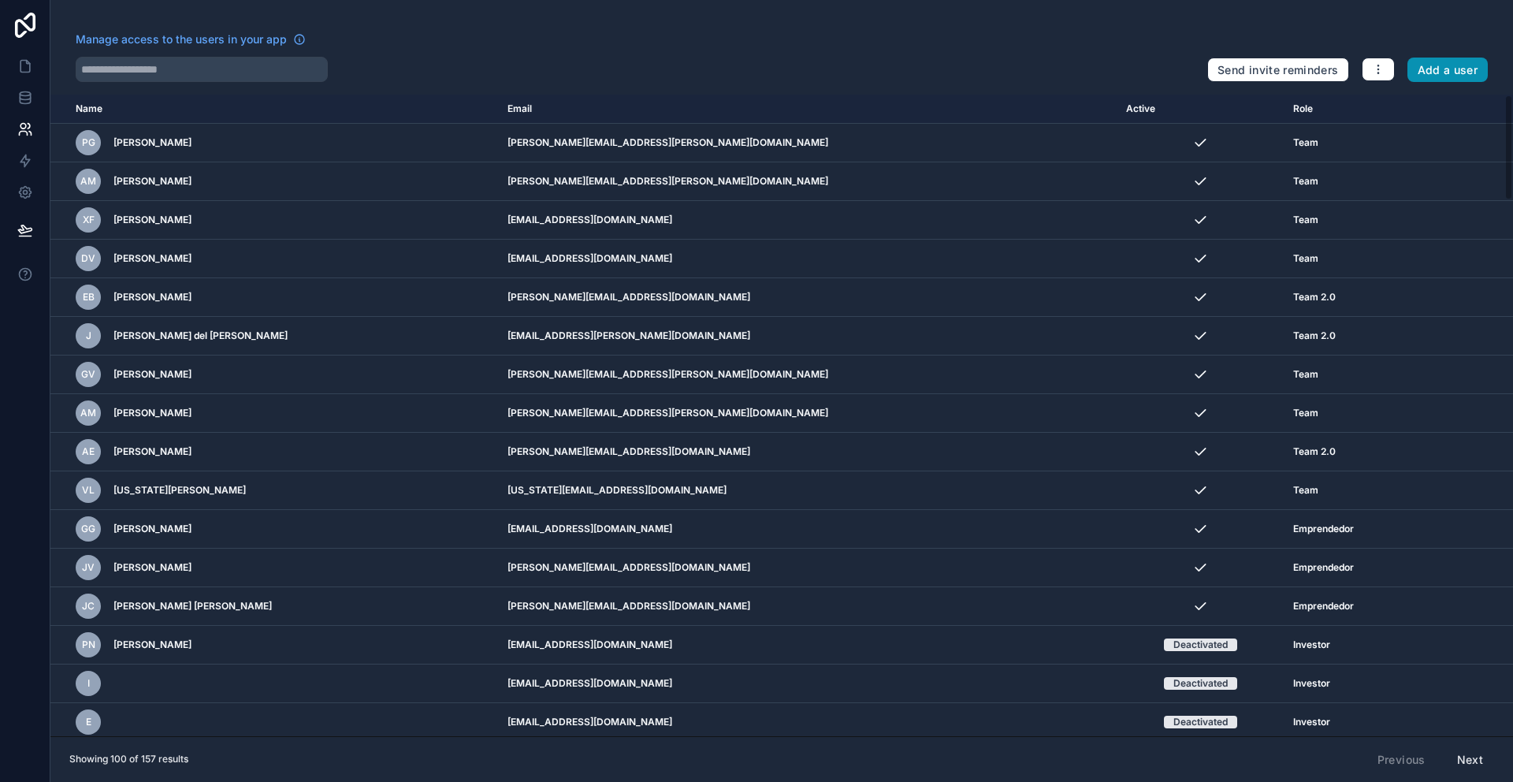
click at [1456, 73] on button "Add a user" at bounding box center [1448, 70] width 81 height 25
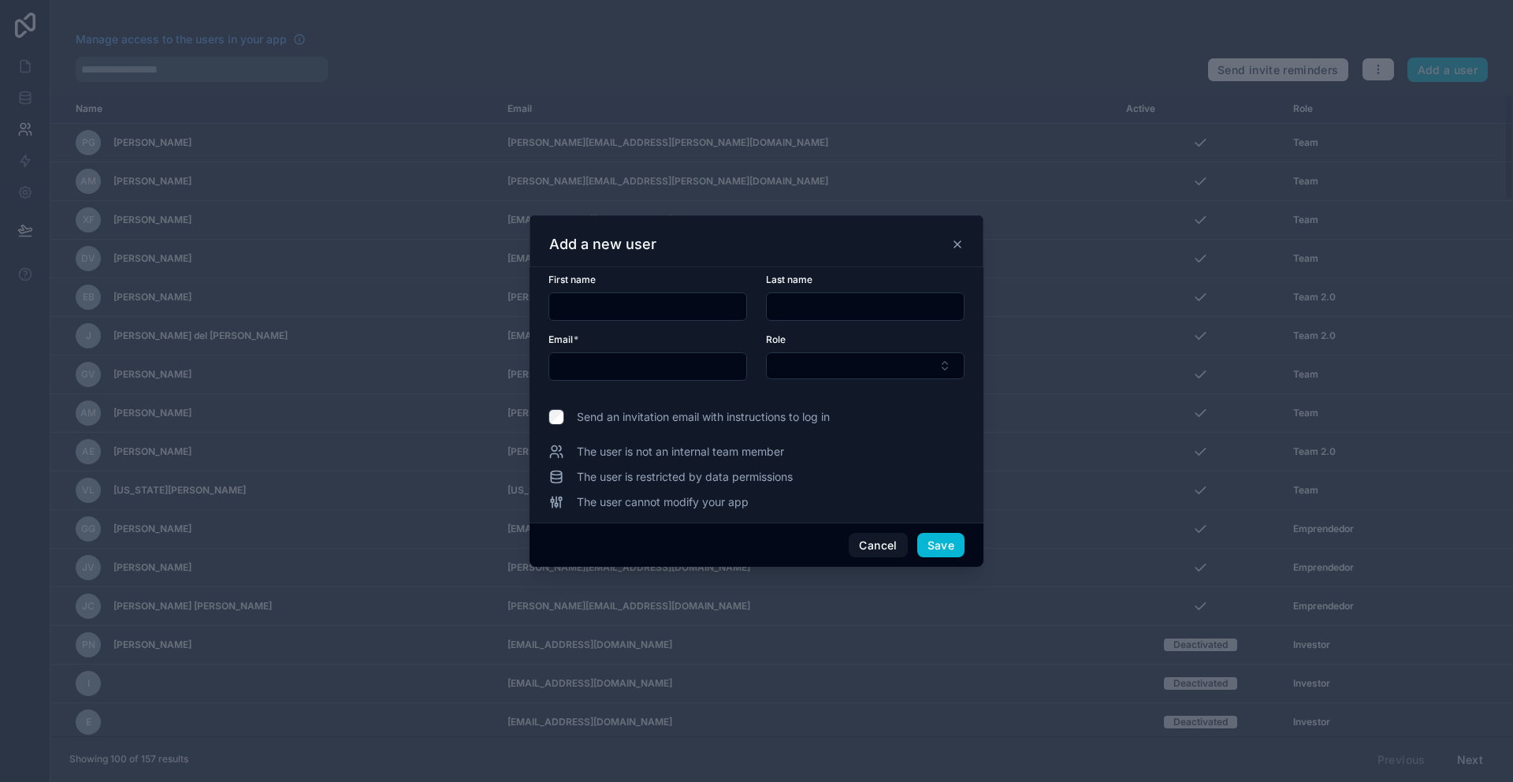
click at [632, 299] on input "text" at bounding box center [647, 307] width 197 height 22
click at [593, 363] on input "text" at bounding box center [647, 366] width 197 height 22
paste input "**********"
type input "**********"
click at [843, 369] on button "Select Button" at bounding box center [865, 365] width 199 height 27
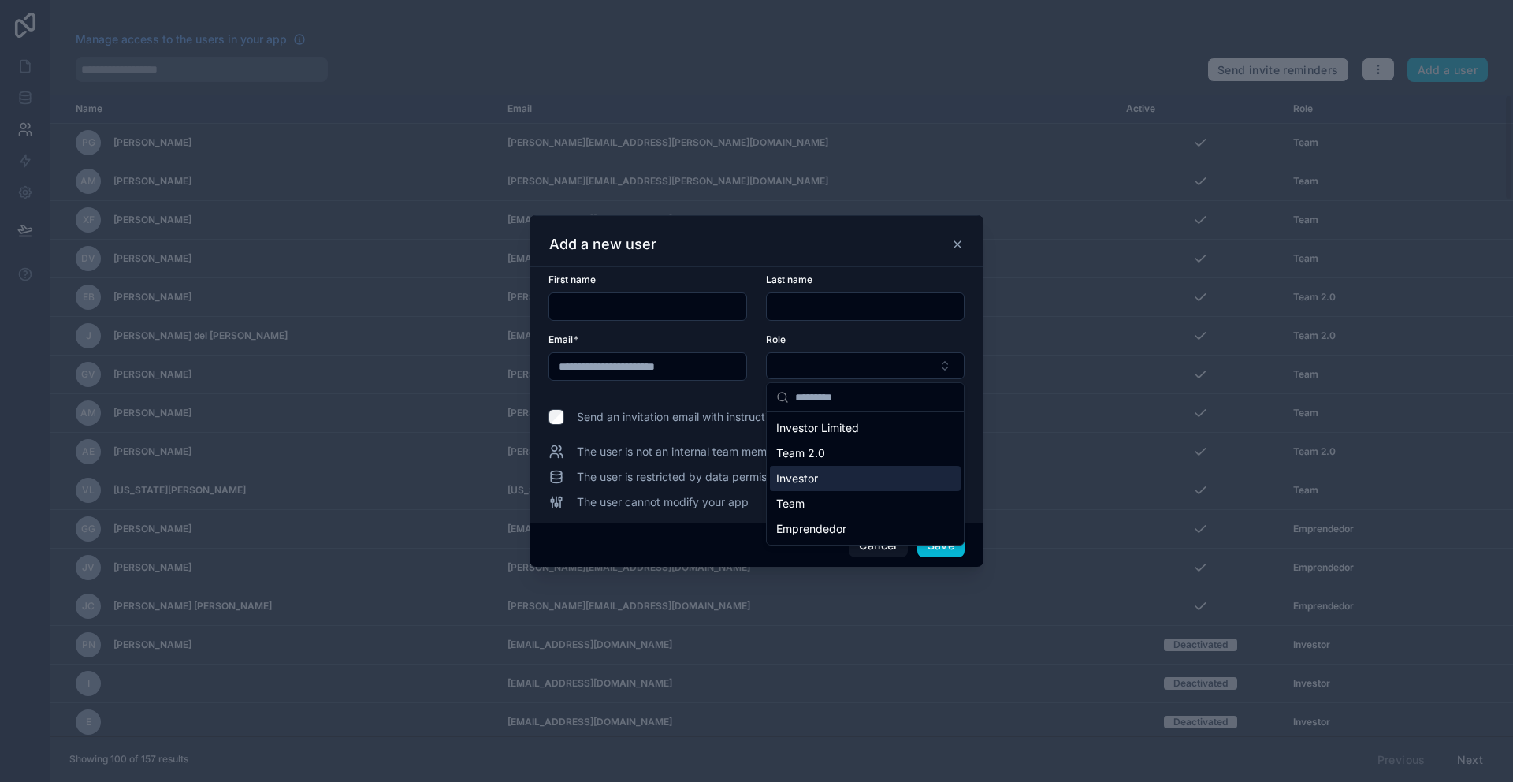
drag, startPoint x: 833, startPoint y: 478, endPoint x: 740, endPoint y: 374, distance: 139.5
click at [832, 478] on div "Investor" at bounding box center [865, 478] width 191 height 25
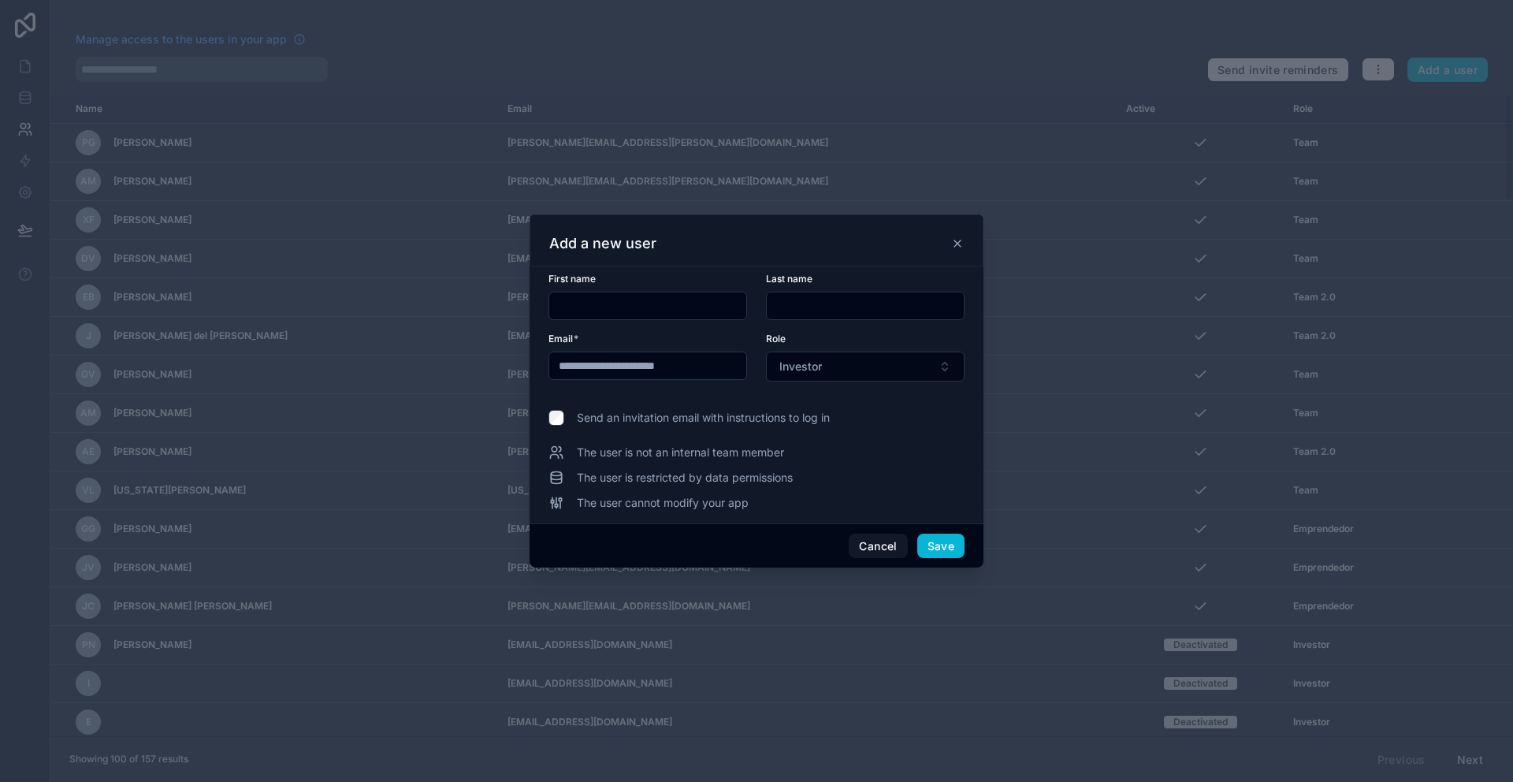
click at [664, 306] on input "text" at bounding box center [647, 306] width 197 height 22
type input "******"
type input "*******"
click at [954, 549] on button "Save" at bounding box center [940, 546] width 47 height 25
